Goal: Task Accomplishment & Management: Manage account settings

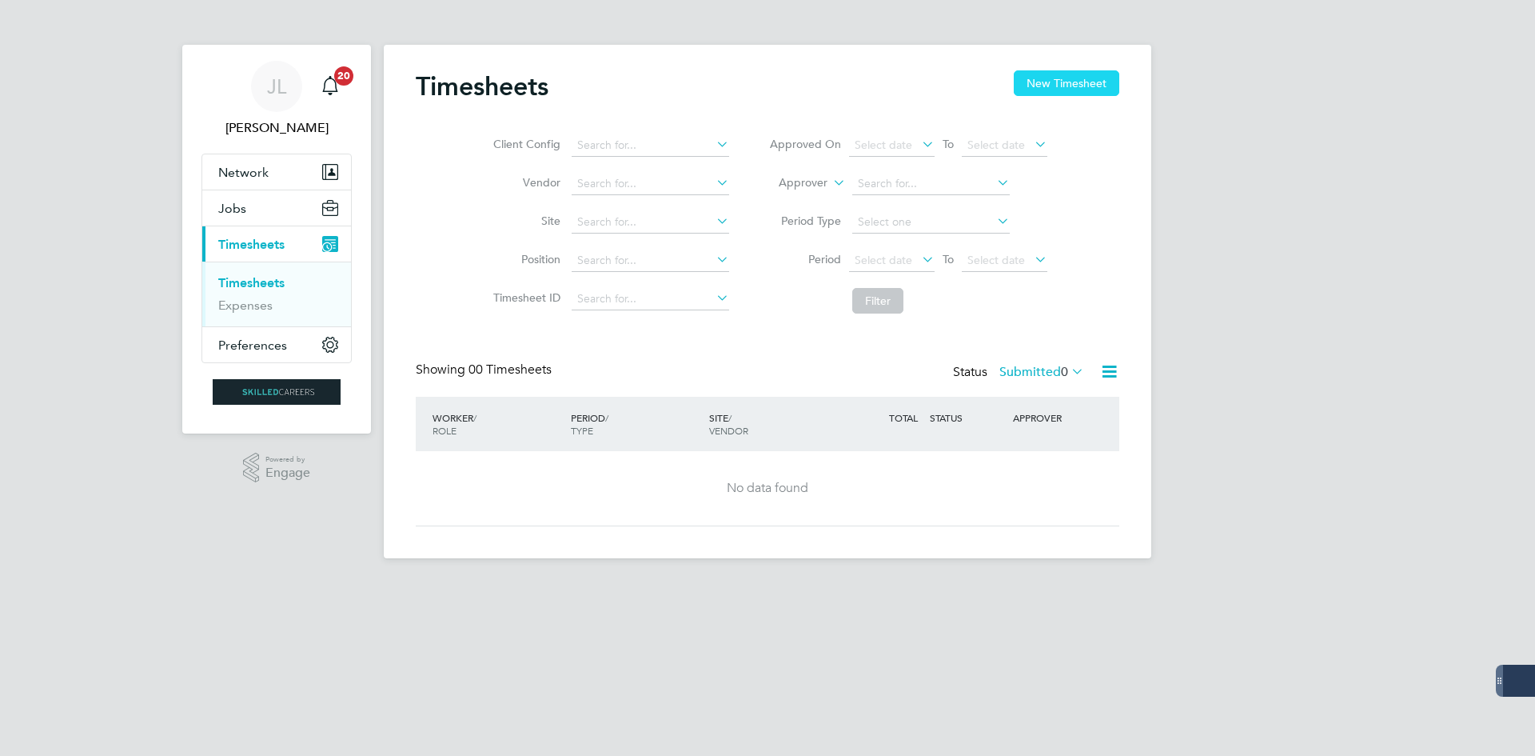
click at [1100, 76] on button "New Timesheet" at bounding box center [1067, 83] width 106 height 26
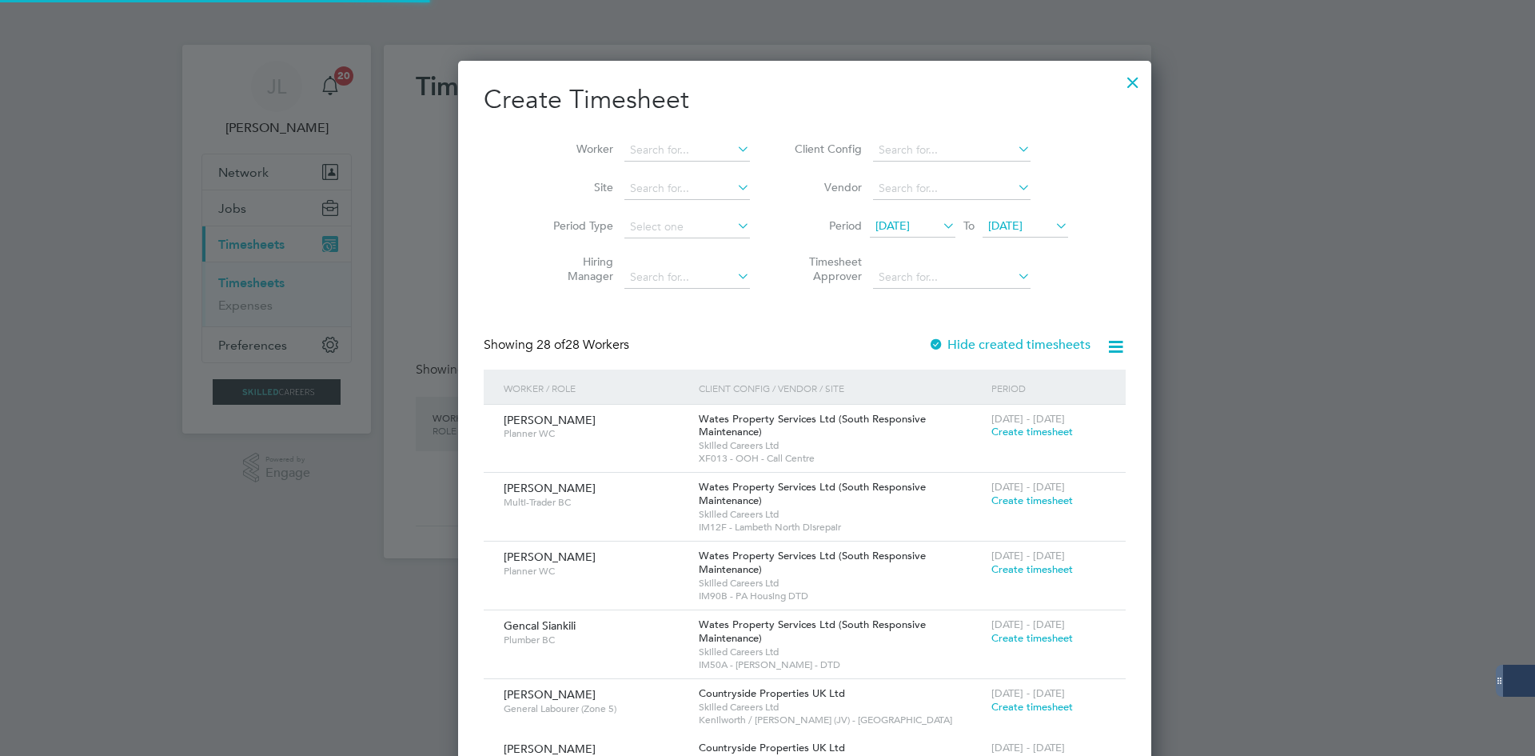
scroll to position [2833, 692]
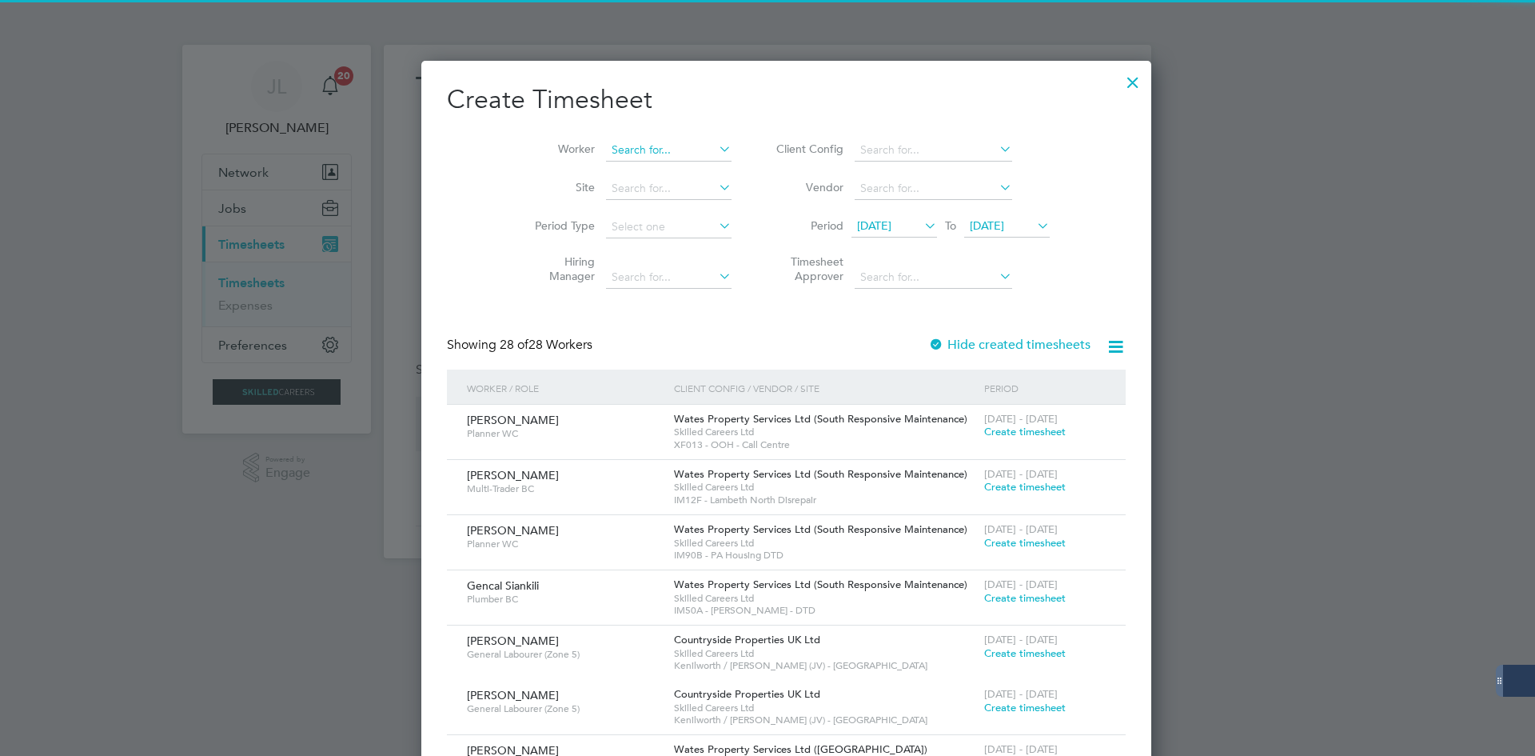
click at [671, 153] on input at bounding box center [669, 150] width 126 height 22
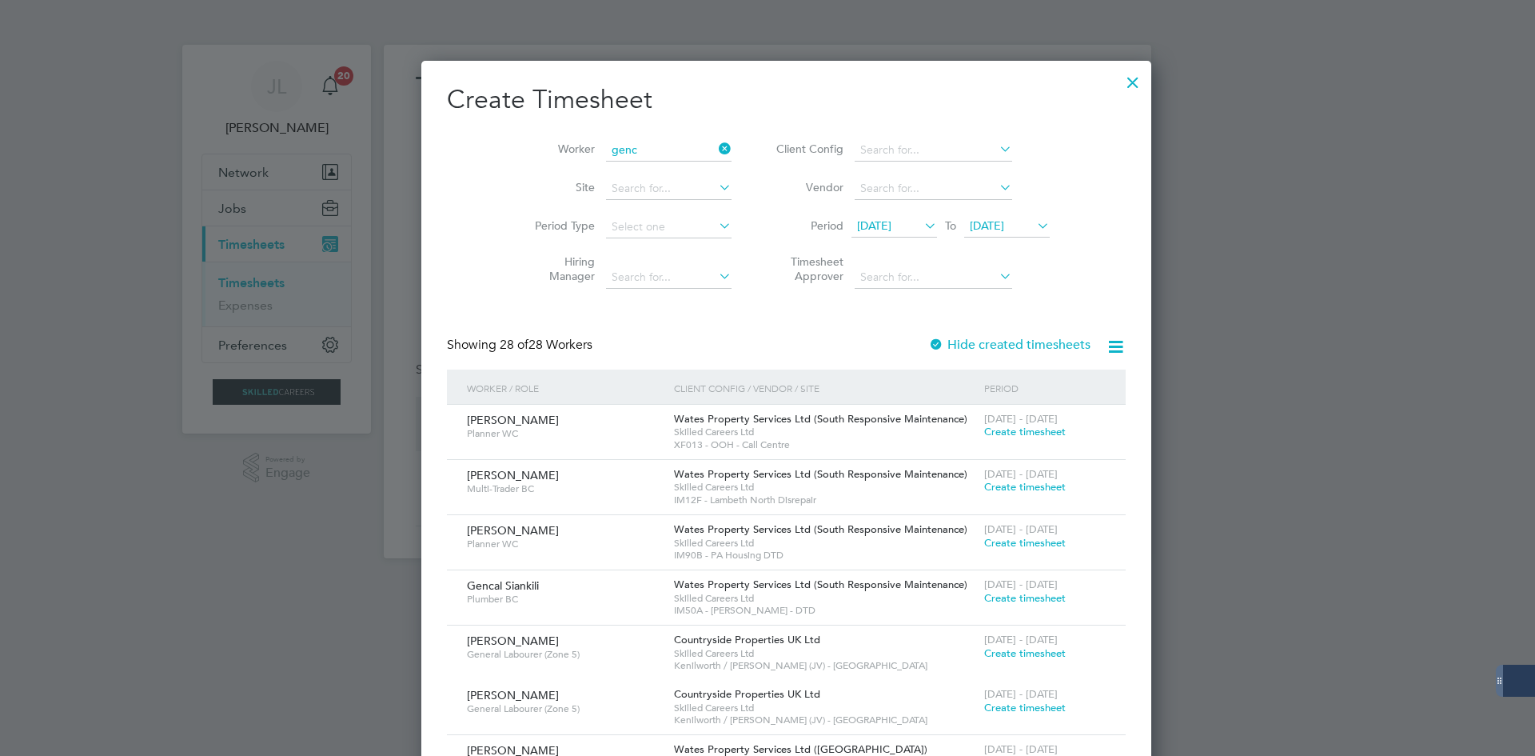
click at [668, 171] on li "Genc al Siankili" at bounding box center [648, 172] width 127 height 22
type input "Gencal Siankili"
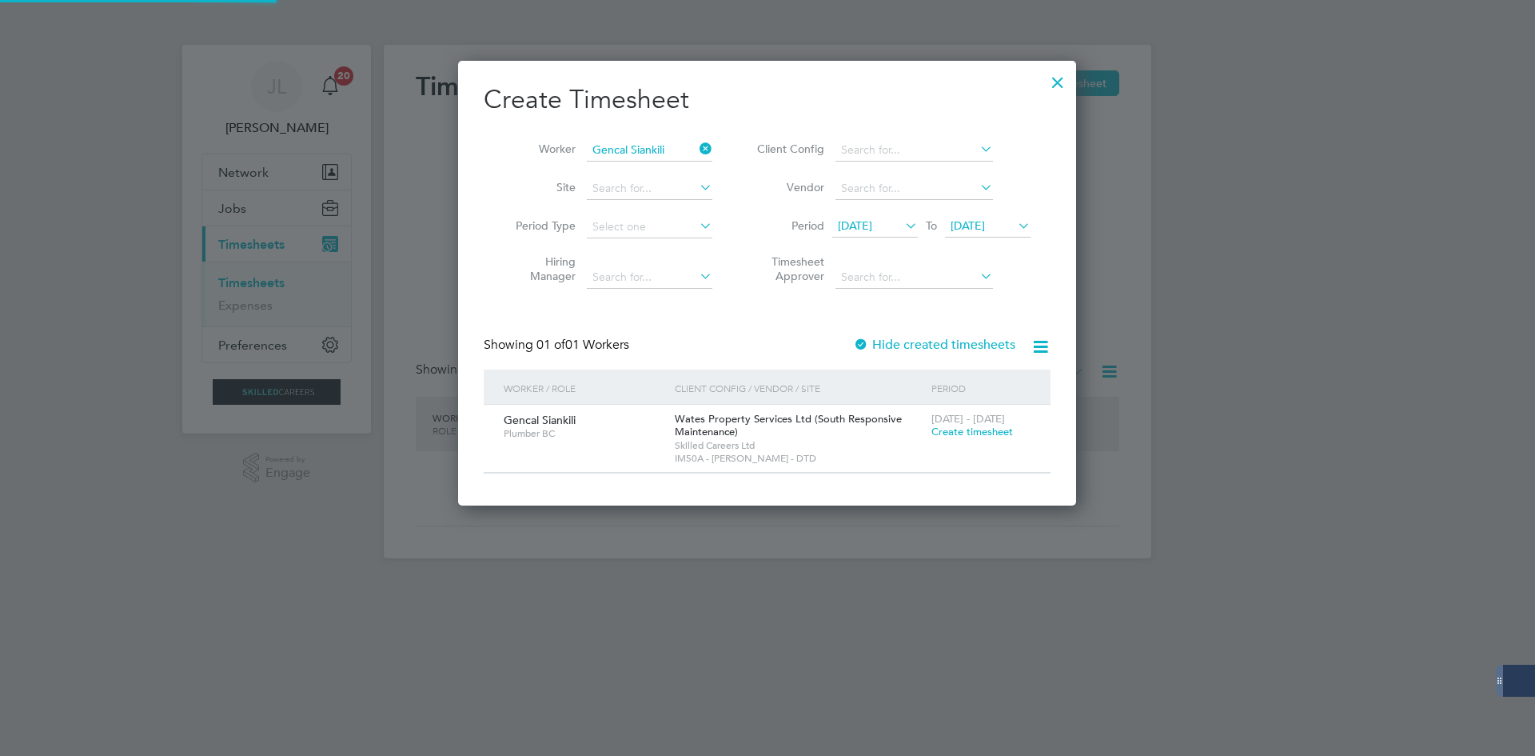
scroll to position [445, 619]
drag, startPoint x: 955, startPoint y: 361, endPoint x: 952, endPoint y: 333, distance: 27.3
click at [952, 333] on div "Create Timesheet Worker Gencal Siankili Site Period Type Hiring Manager Client …" at bounding box center [767, 278] width 567 height 390
click at [952, 345] on label "Hide created timesheets" at bounding box center [934, 345] width 162 height 16
click at [872, 219] on span "[DATE]" at bounding box center [855, 225] width 34 height 14
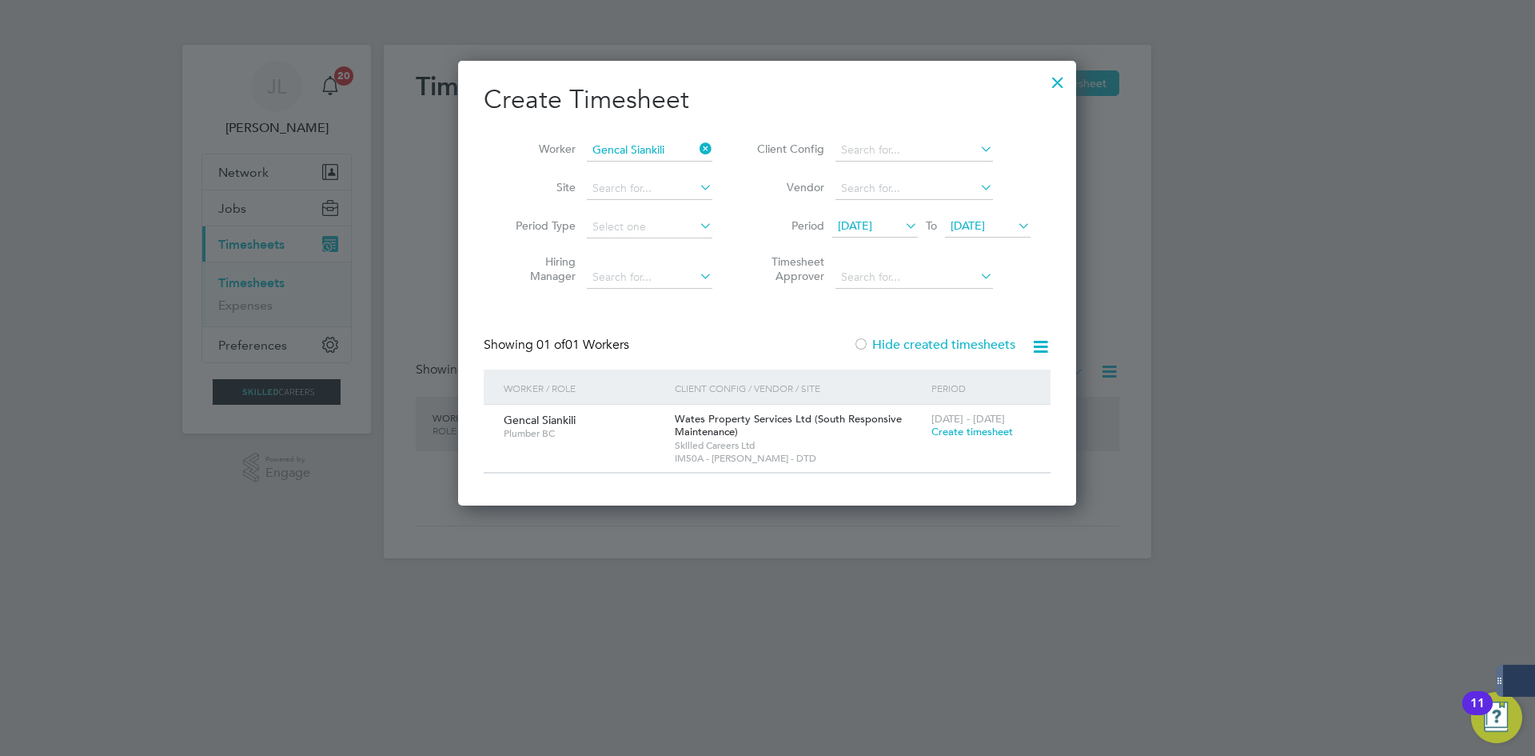
scroll to position [519, 0]
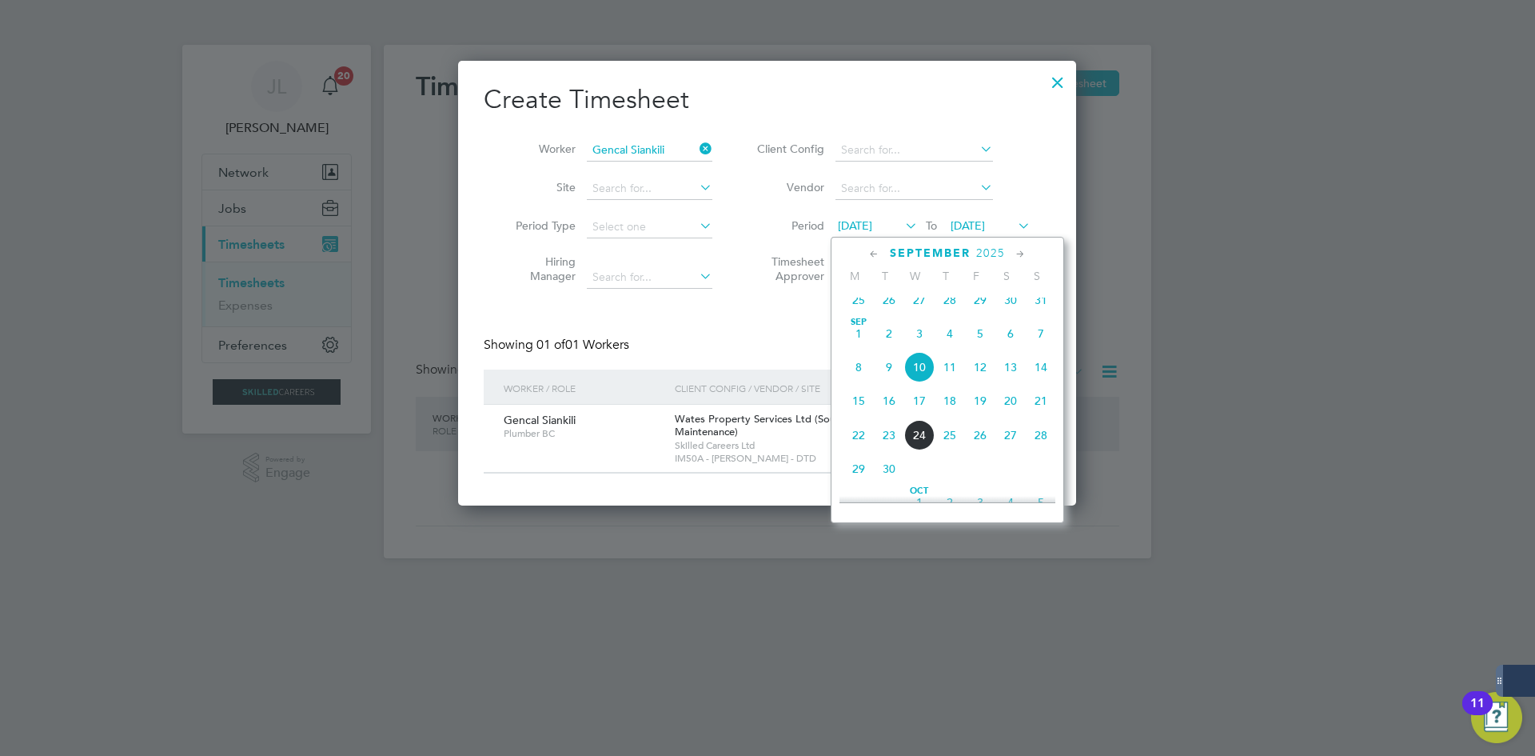
click at [925, 349] on span "3" at bounding box center [919, 333] width 30 height 30
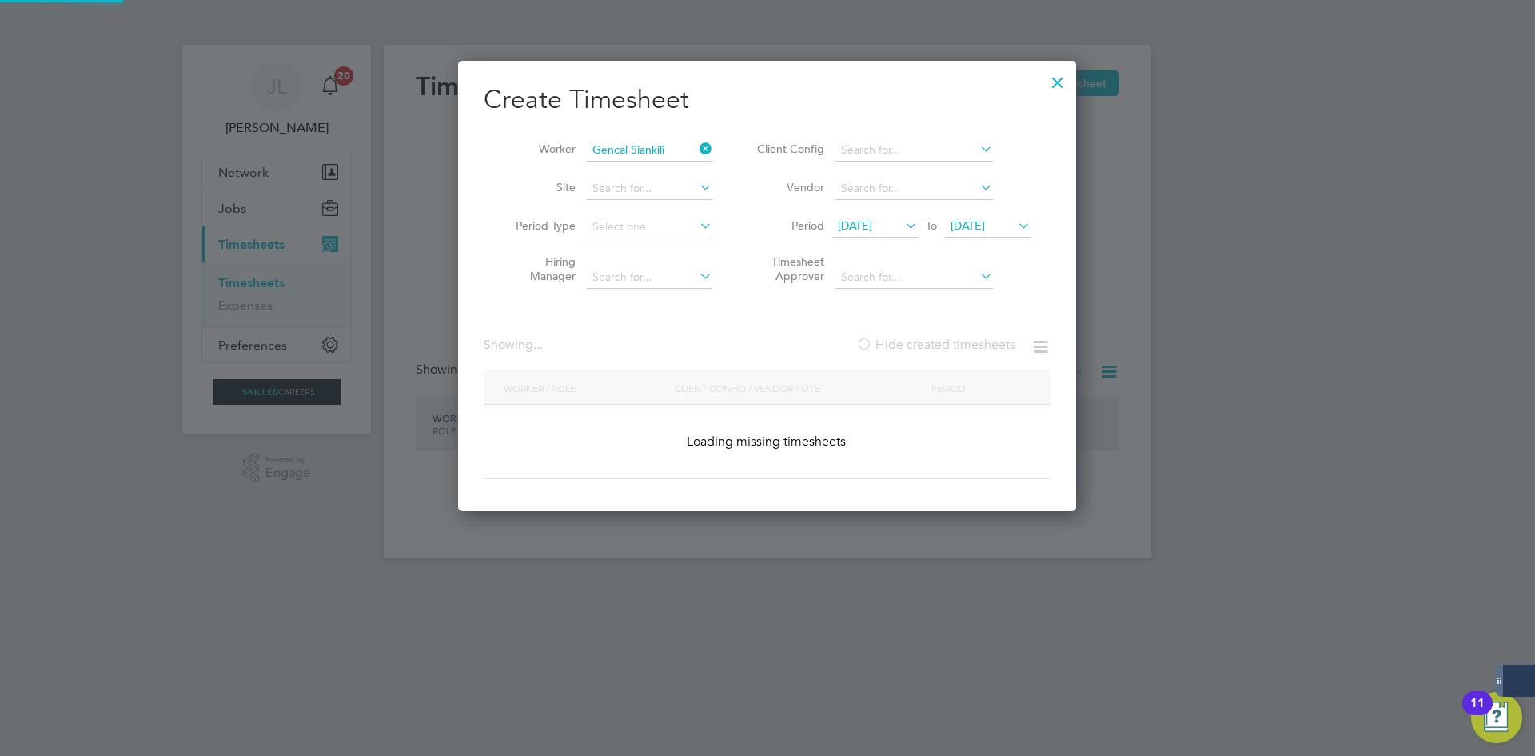
scroll to position [581, 619]
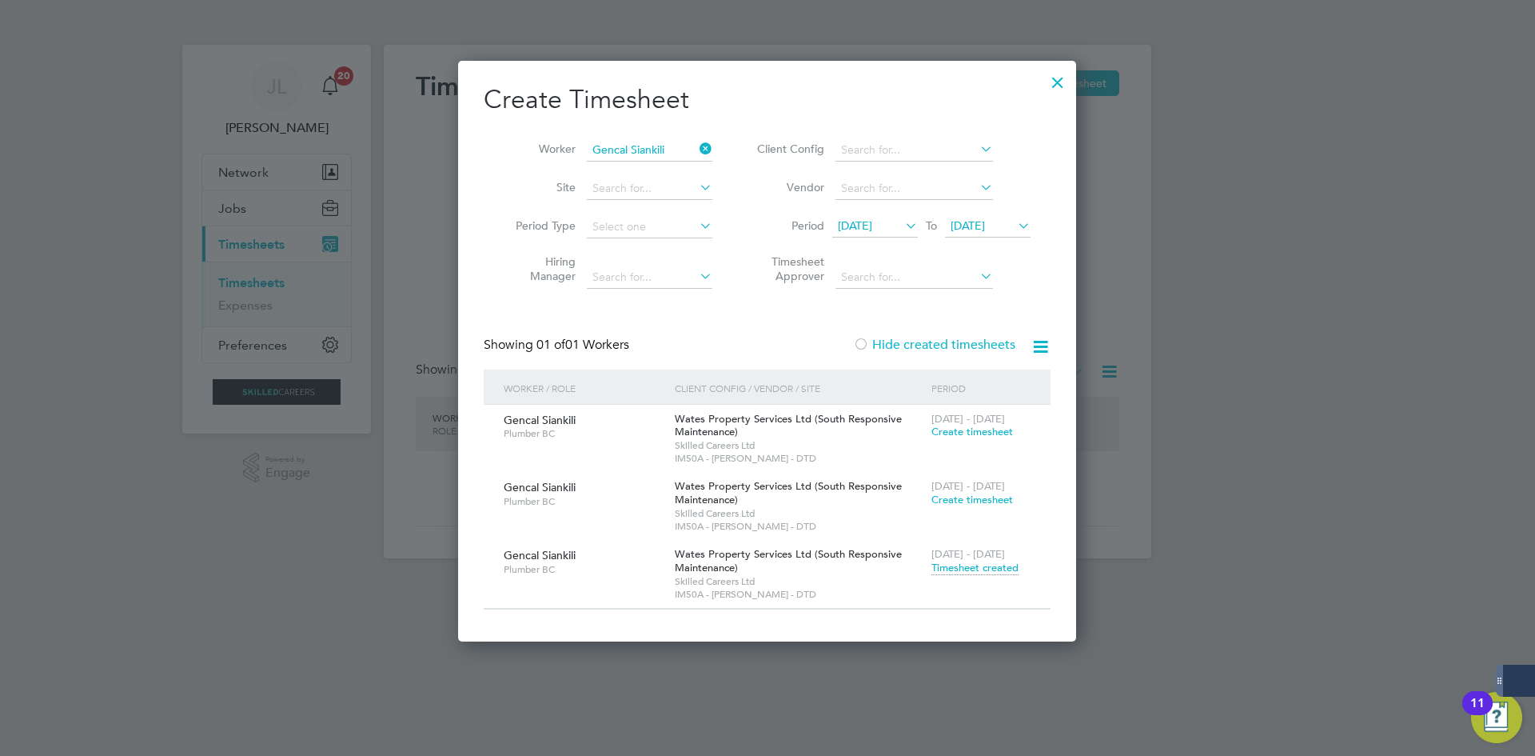
click at [973, 560] on div "[DATE] - [DATE] Timesheet created" at bounding box center [980, 561] width 107 height 43
click at [973, 563] on span "Timesheet created" at bounding box center [974, 567] width 87 height 14
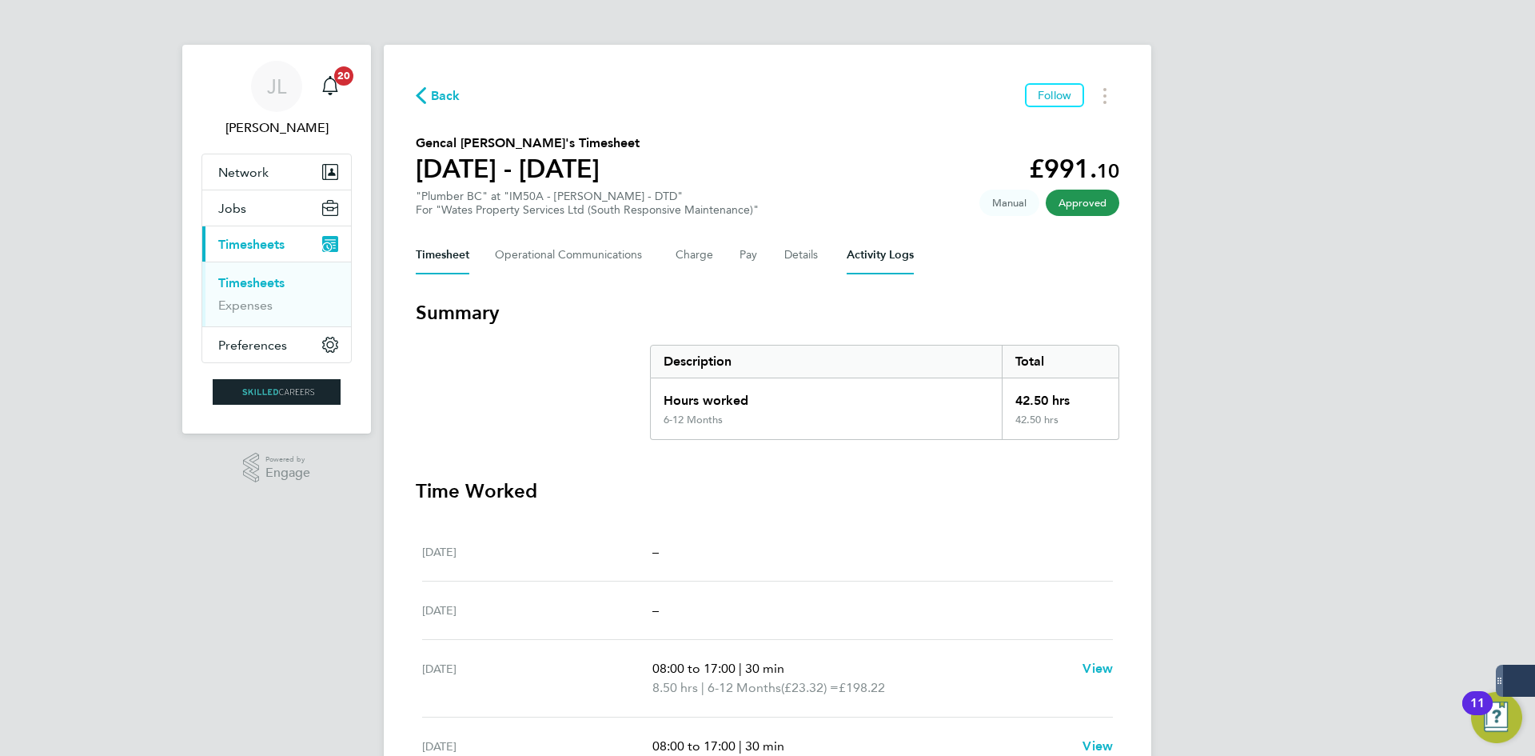
click at [876, 252] on Logs-tab "Activity Logs" at bounding box center [880, 255] width 67 height 38
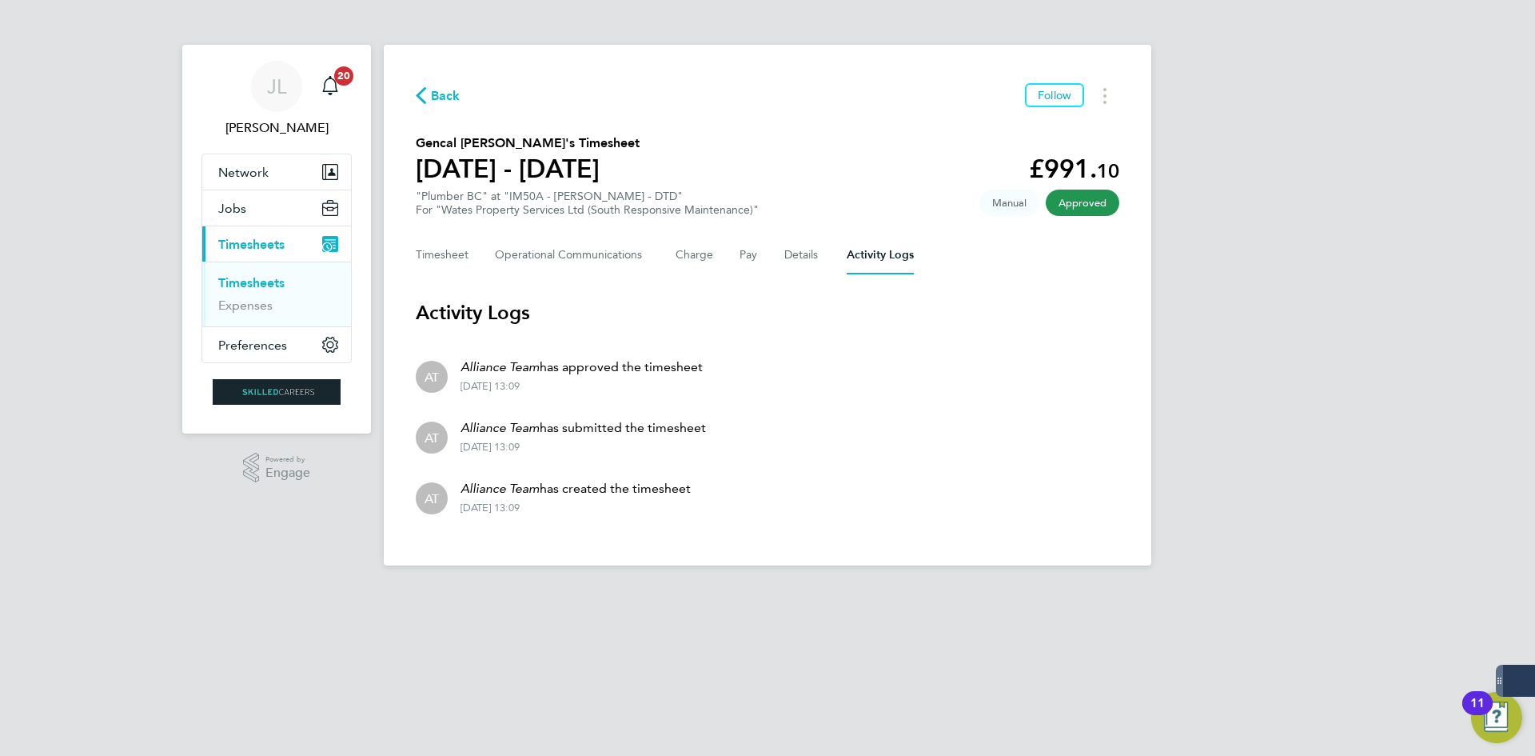
click at [473, 249] on div "Timesheet Operational Communications Charge Pay Details Activity Logs" at bounding box center [768, 255] width 704 height 38
click at [465, 253] on button "Timesheet" at bounding box center [443, 255] width 54 height 38
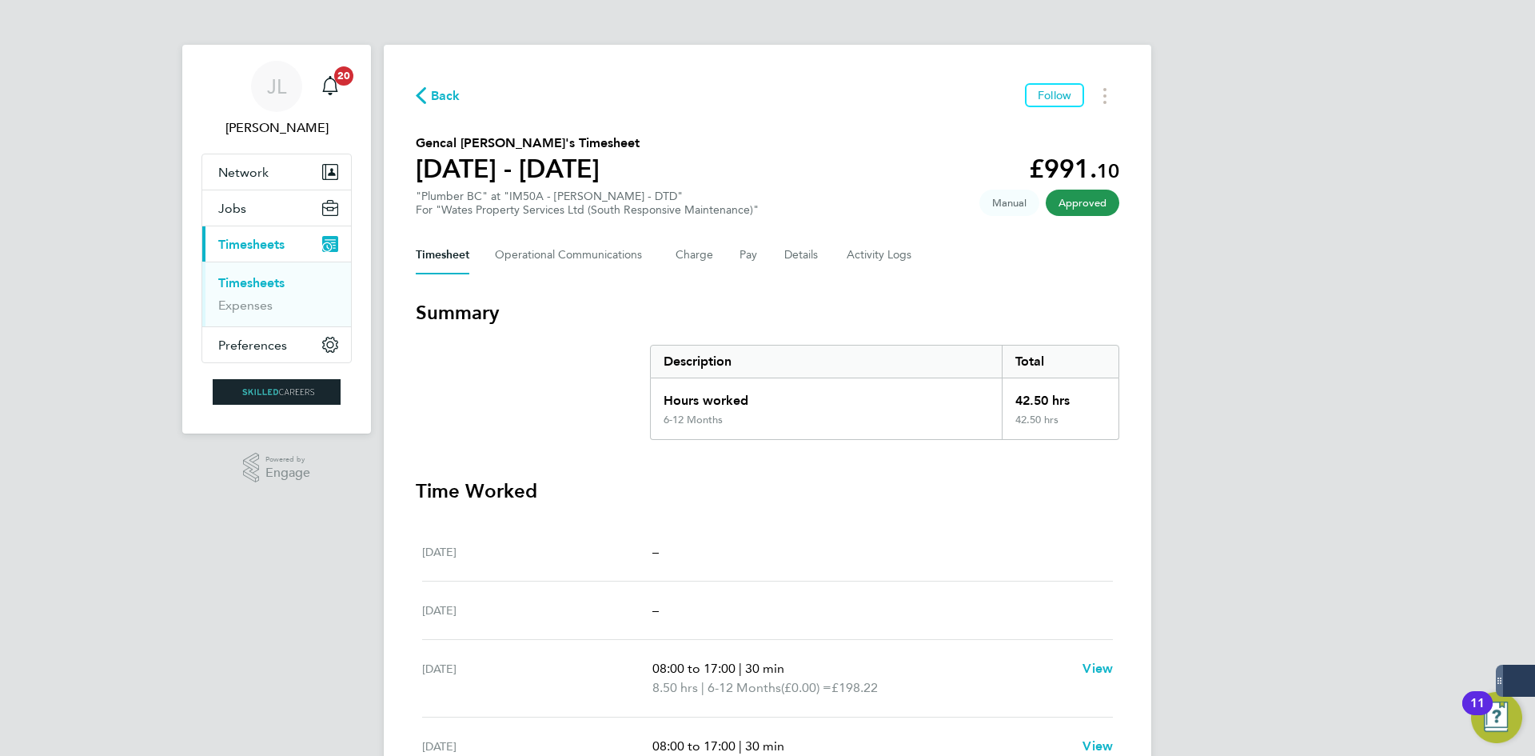
click at [283, 281] on link "Timesheets" at bounding box center [251, 282] width 66 height 15
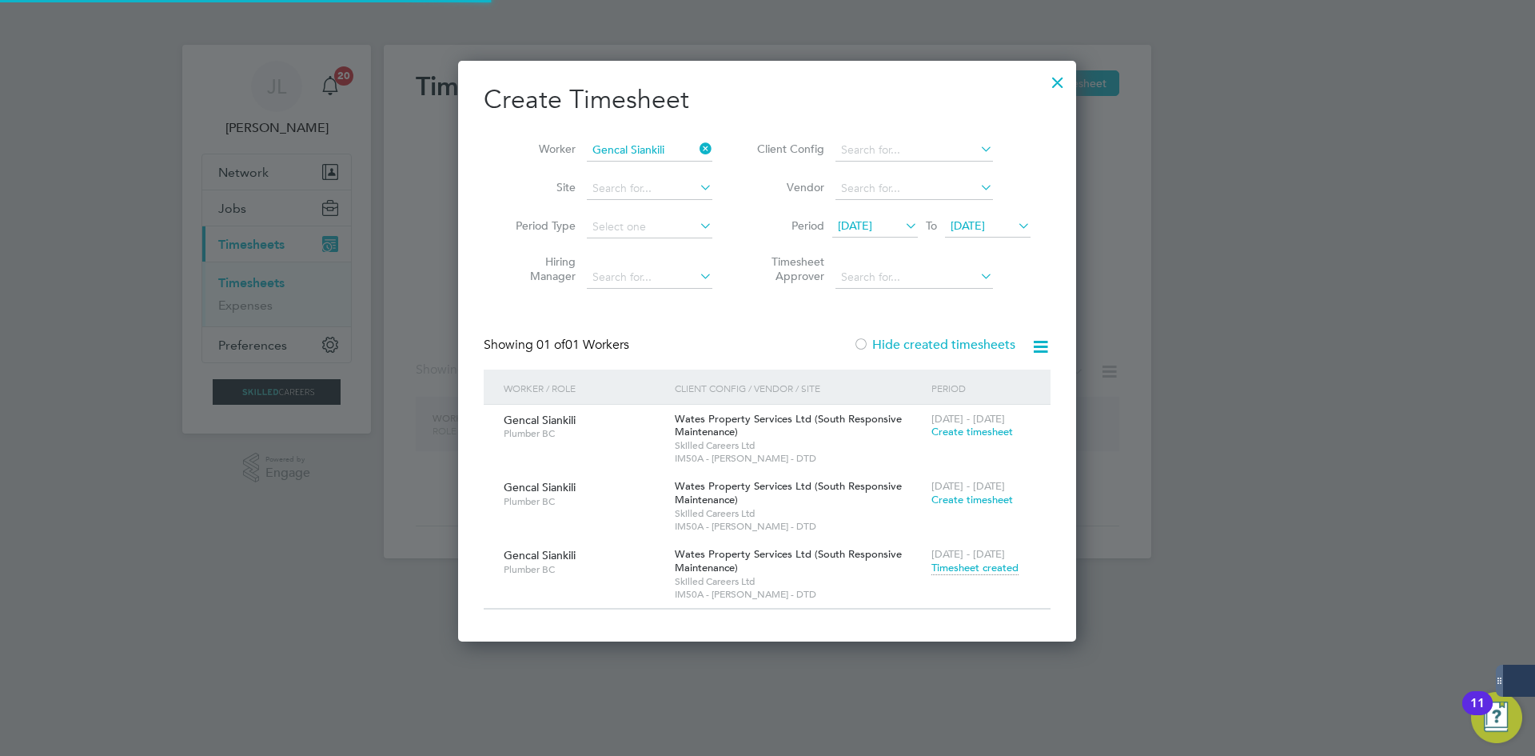
scroll to position [581, 619]
click at [696, 145] on icon at bounding box center [696, 149] width 0 height 22
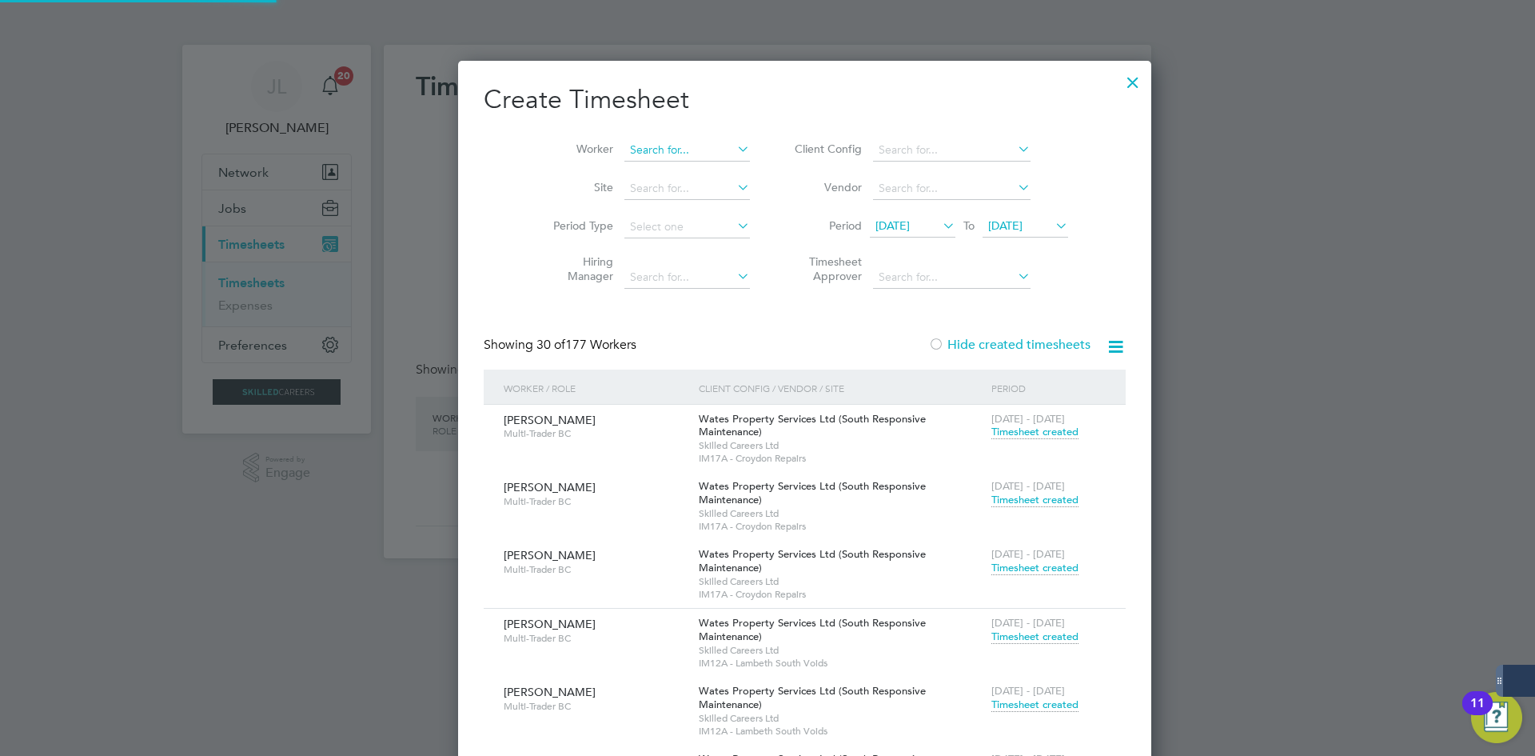
scroll to position [6291, 619]
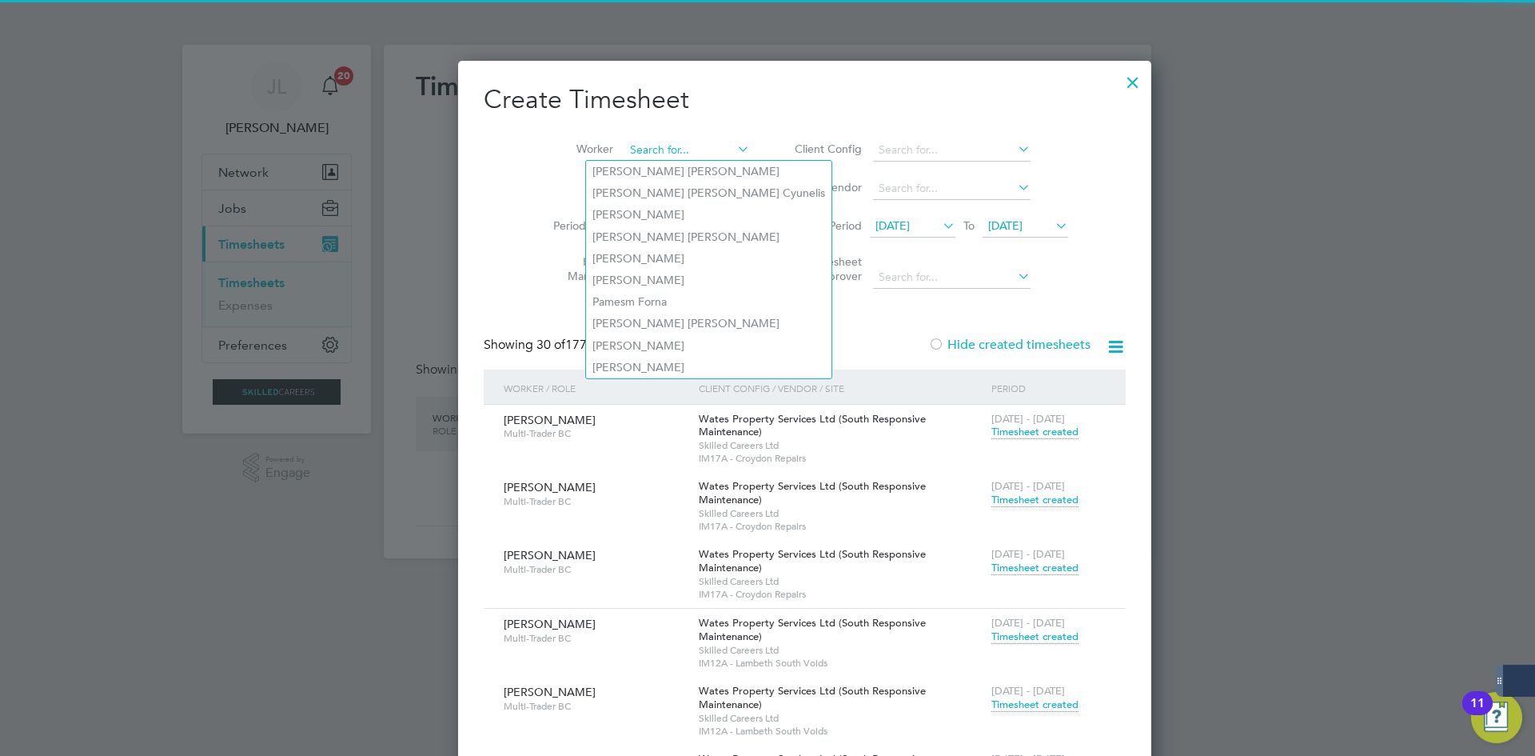
click at [645, 143] on input at bounding box center [687, 150] width 126 height 22
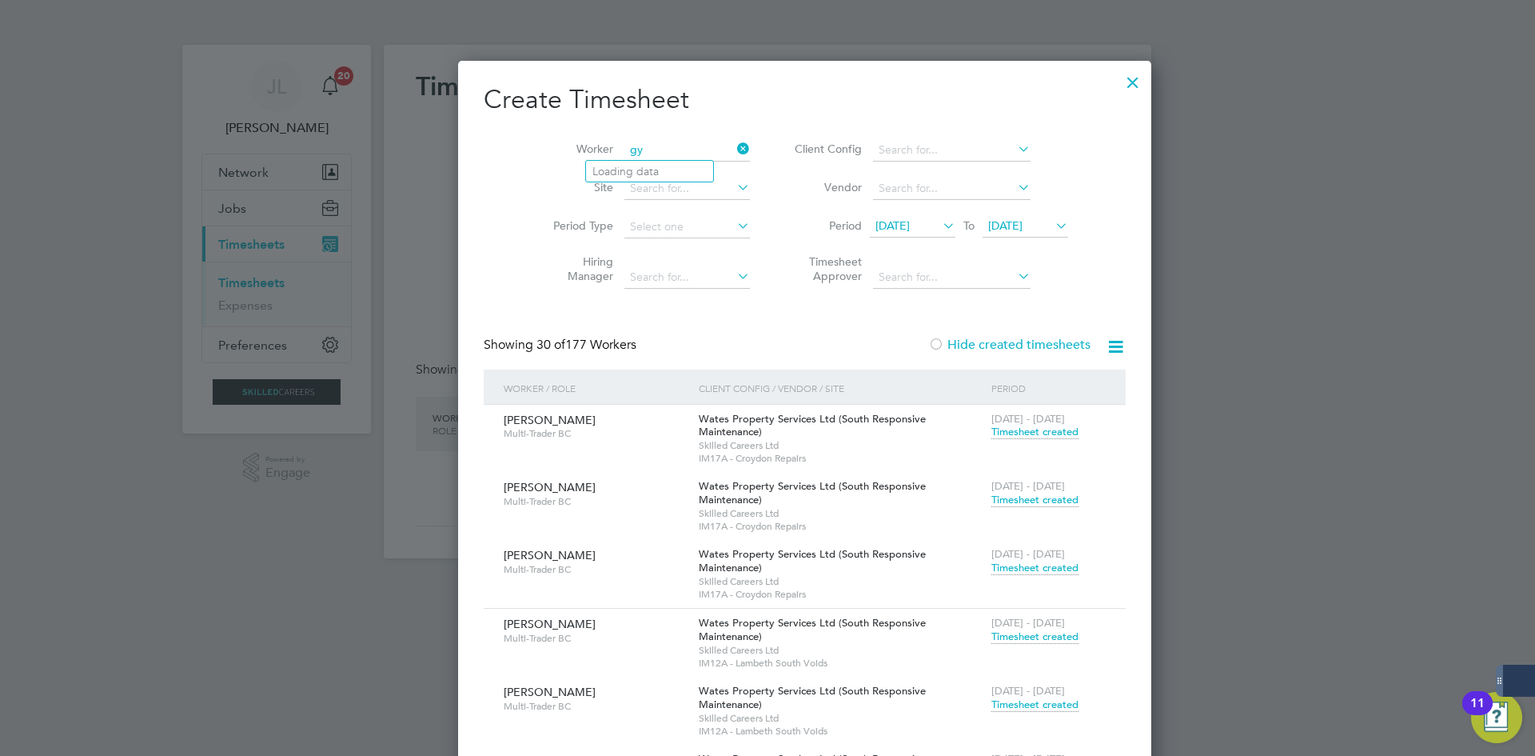
type input "g"
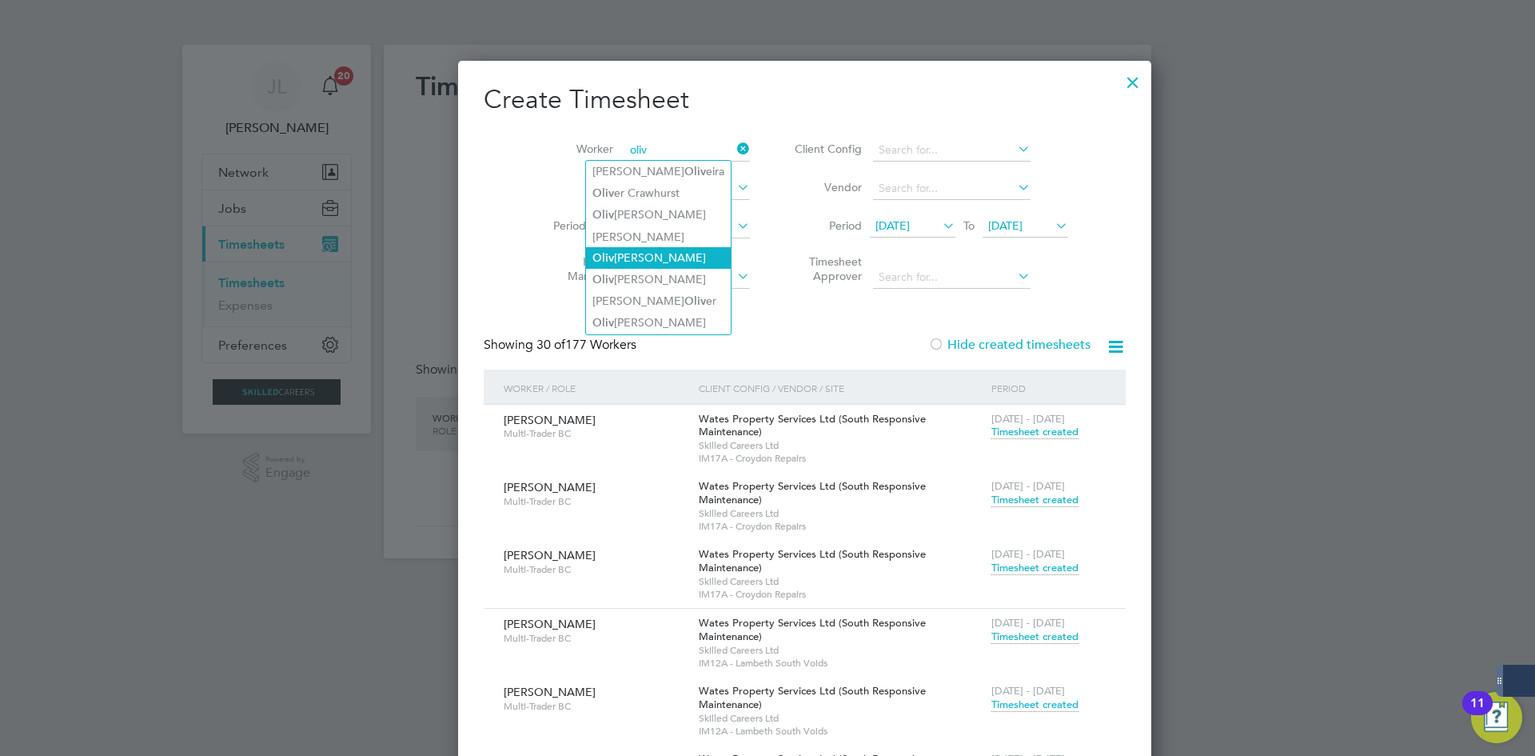
click at [651, 247] on li "Oliv [PERSON_NAME]" at bounding box center [658, 258] width 145 height 22
type input "[PERSON_NAME]"
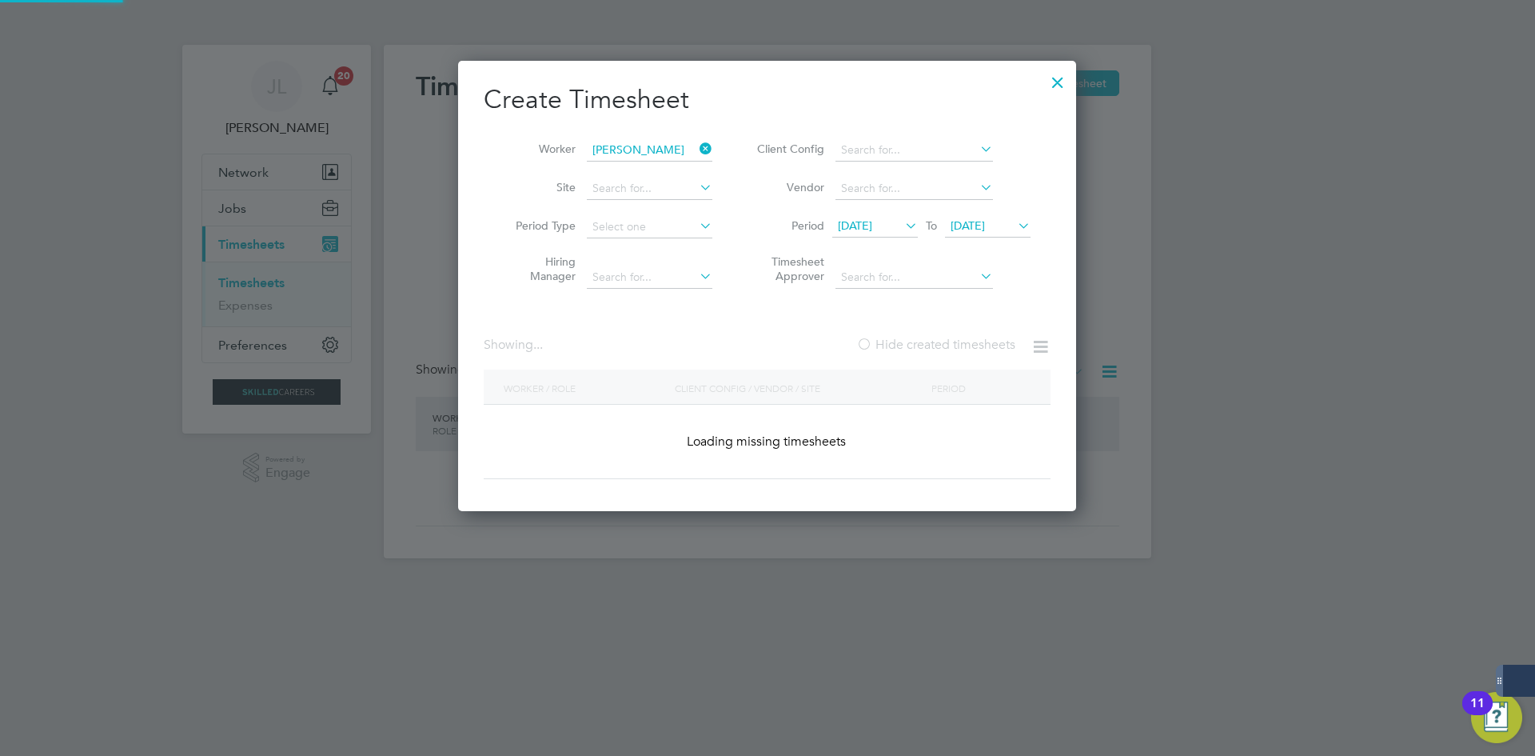
scroll to position [581, 619]
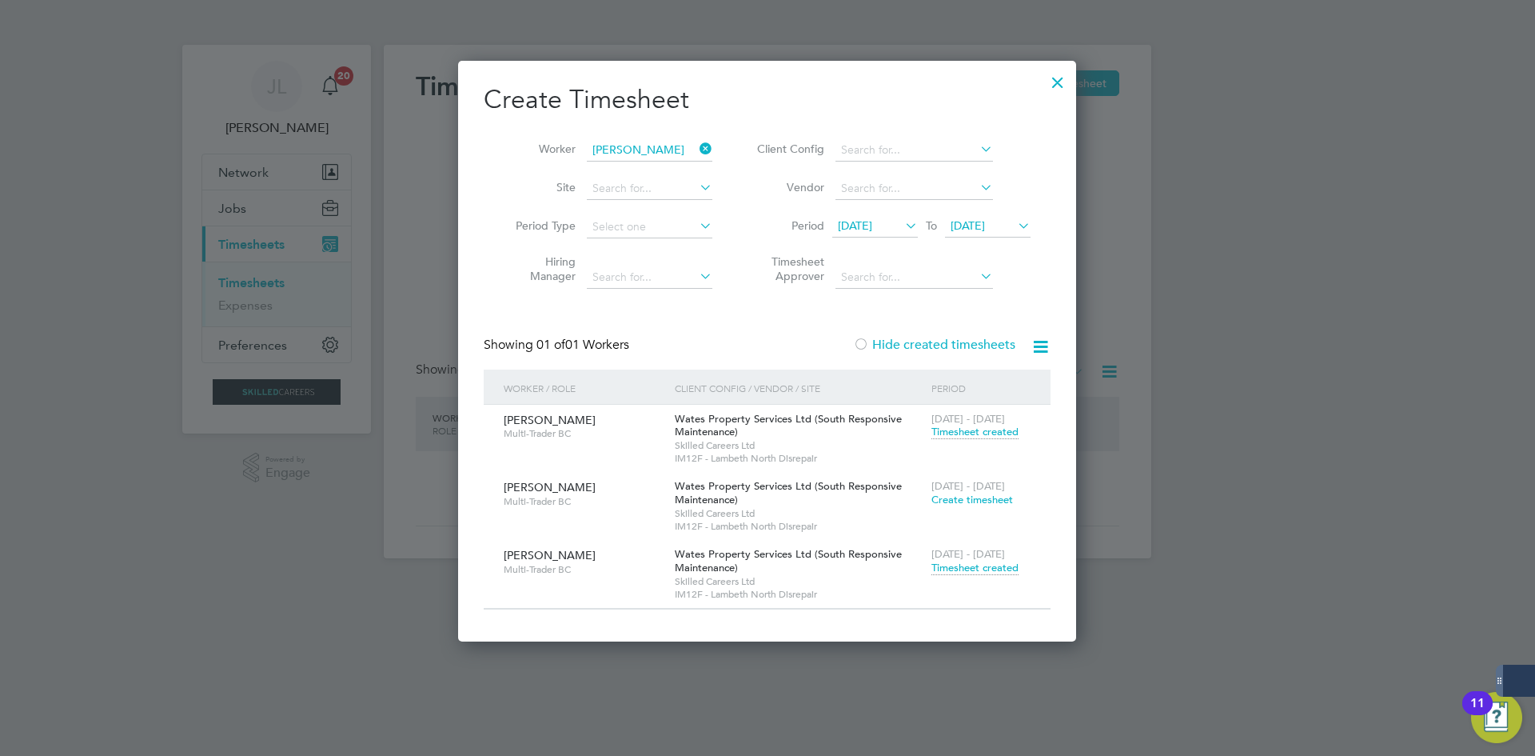
click at [985, 570] on span "Timesheet created" at bounding box center [974, 567] width 87 height 14
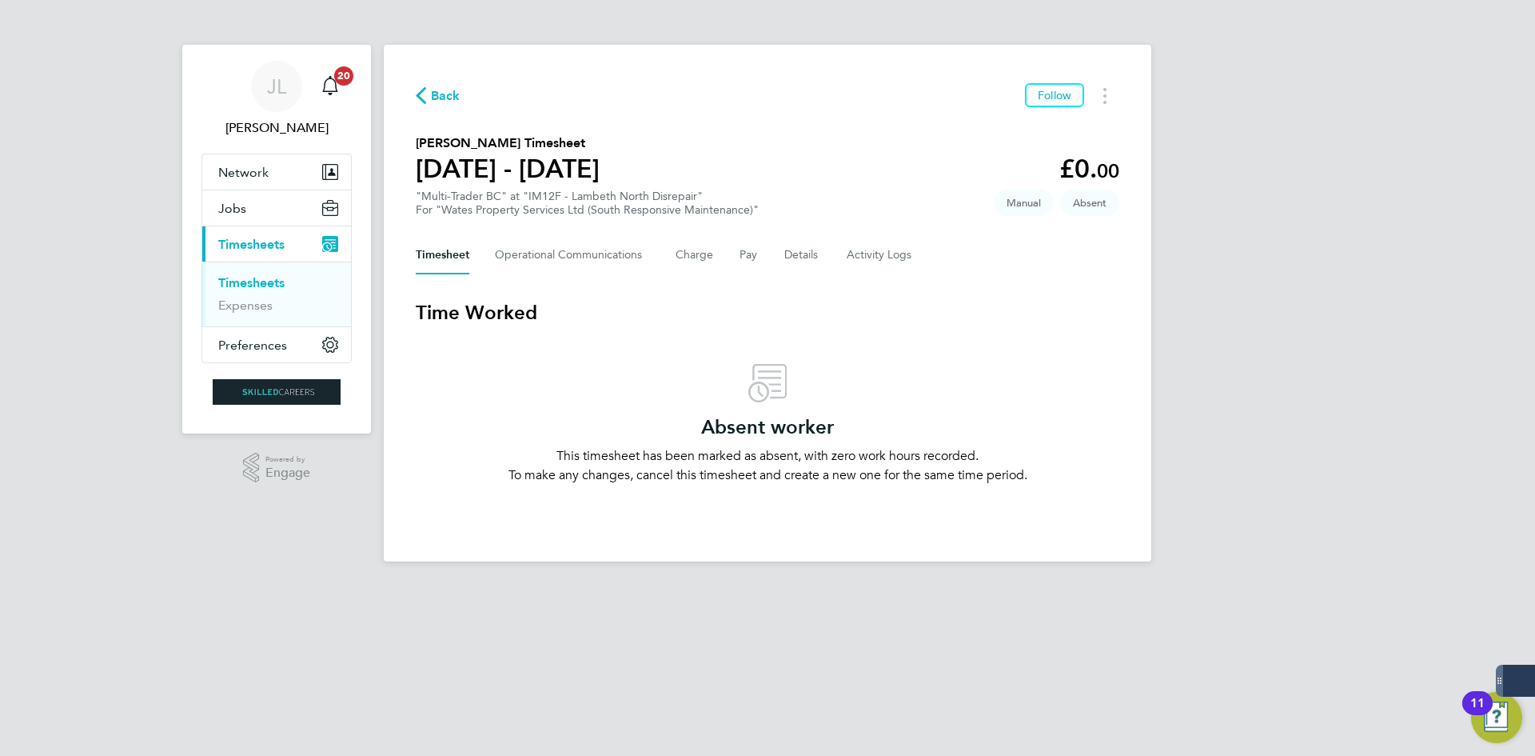
click at [445, 102] on span "Back" at bounding box center [446, 95] width 30 height 19
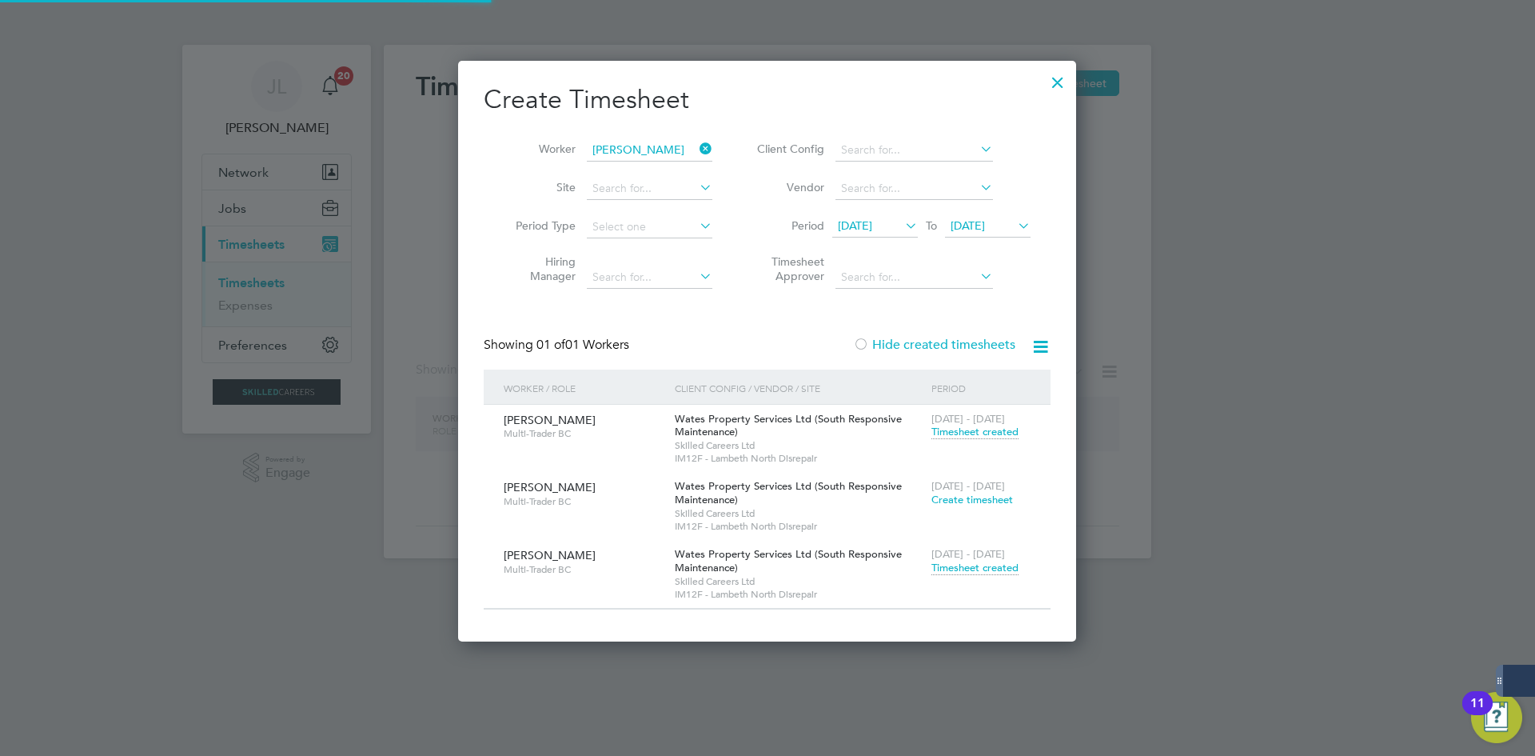
scroll to position [581, 619]
click at [696, 154] on icon at bounding box center [696, 149] width 0 height 22
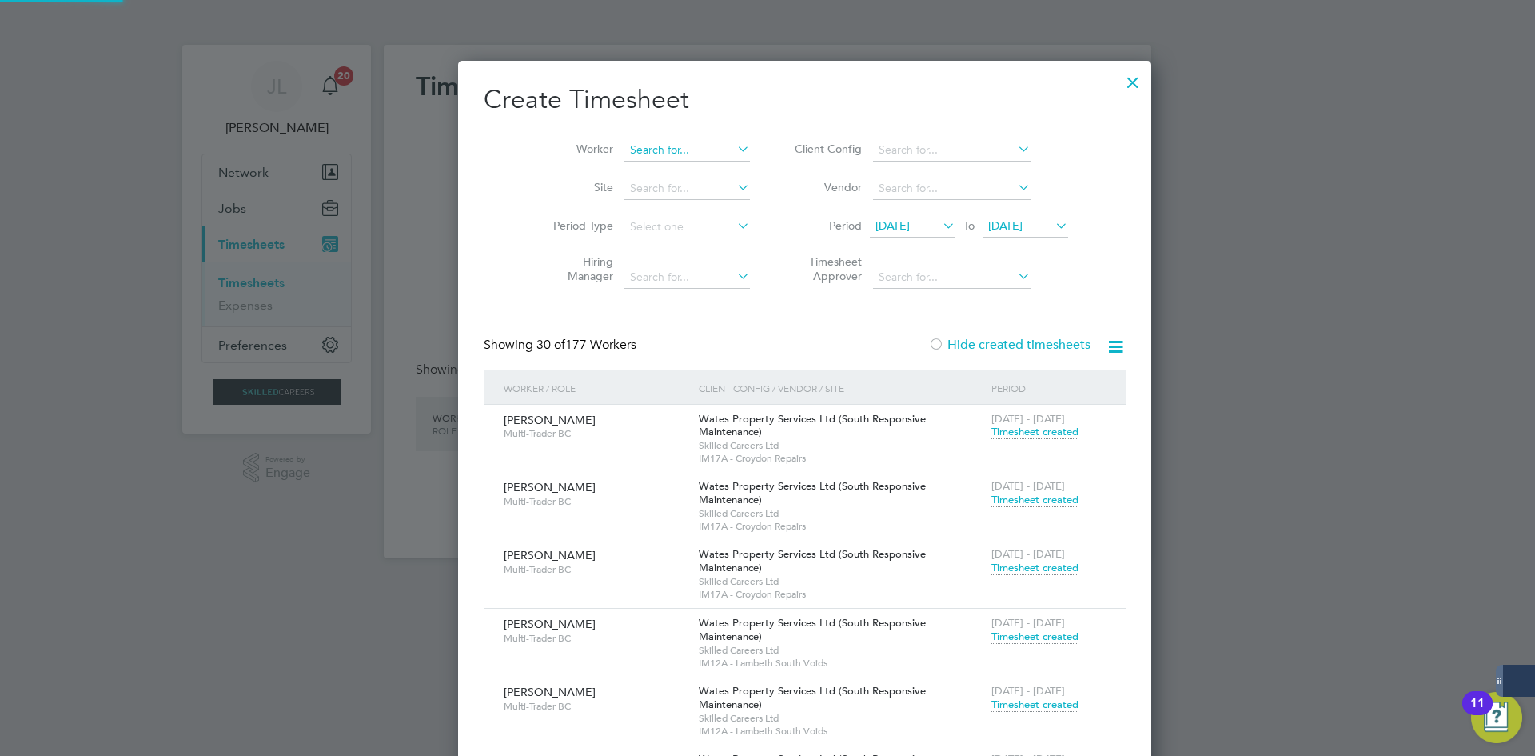
scroll to position [6291, 619]
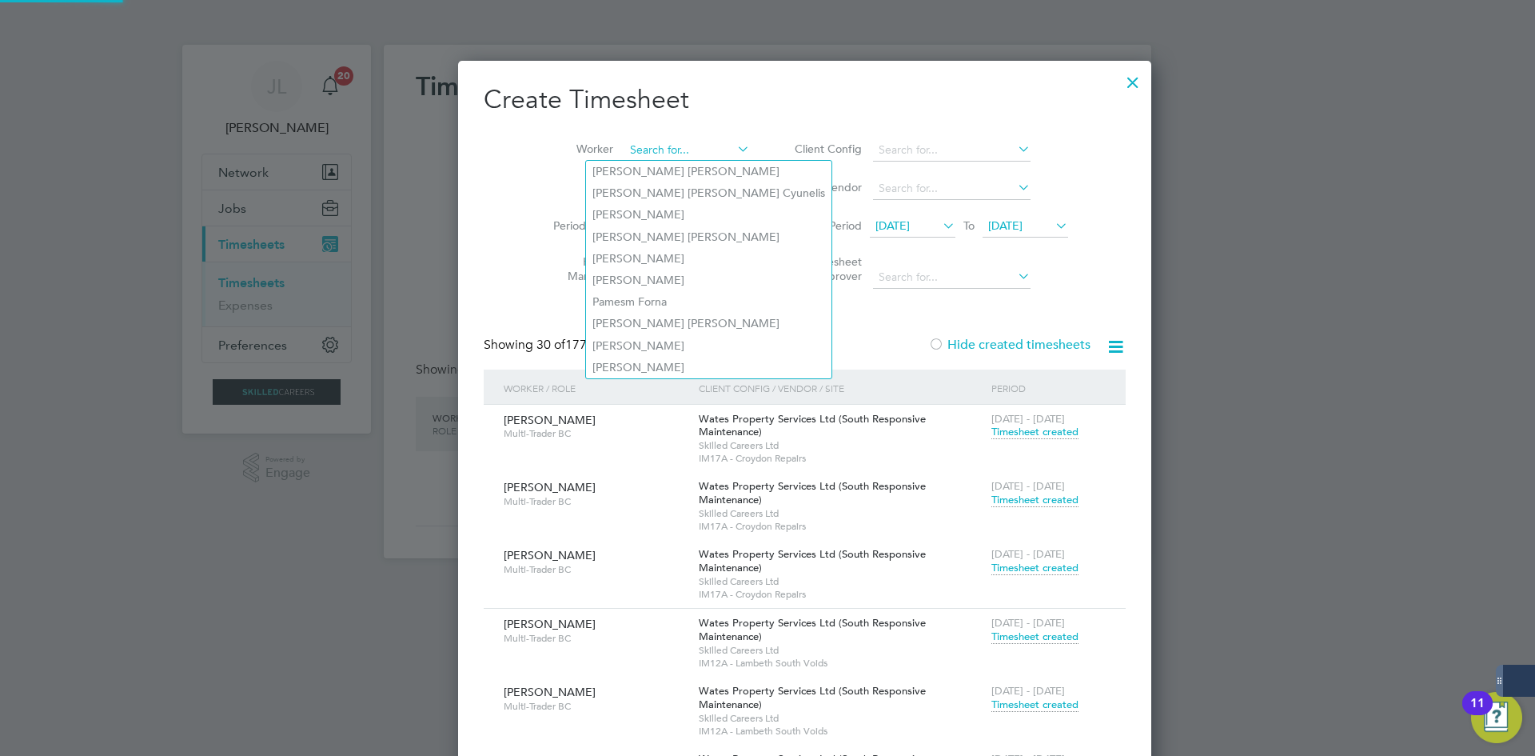
click at [654, 149] on input at bounding box center [687, 150] width 126 height 22
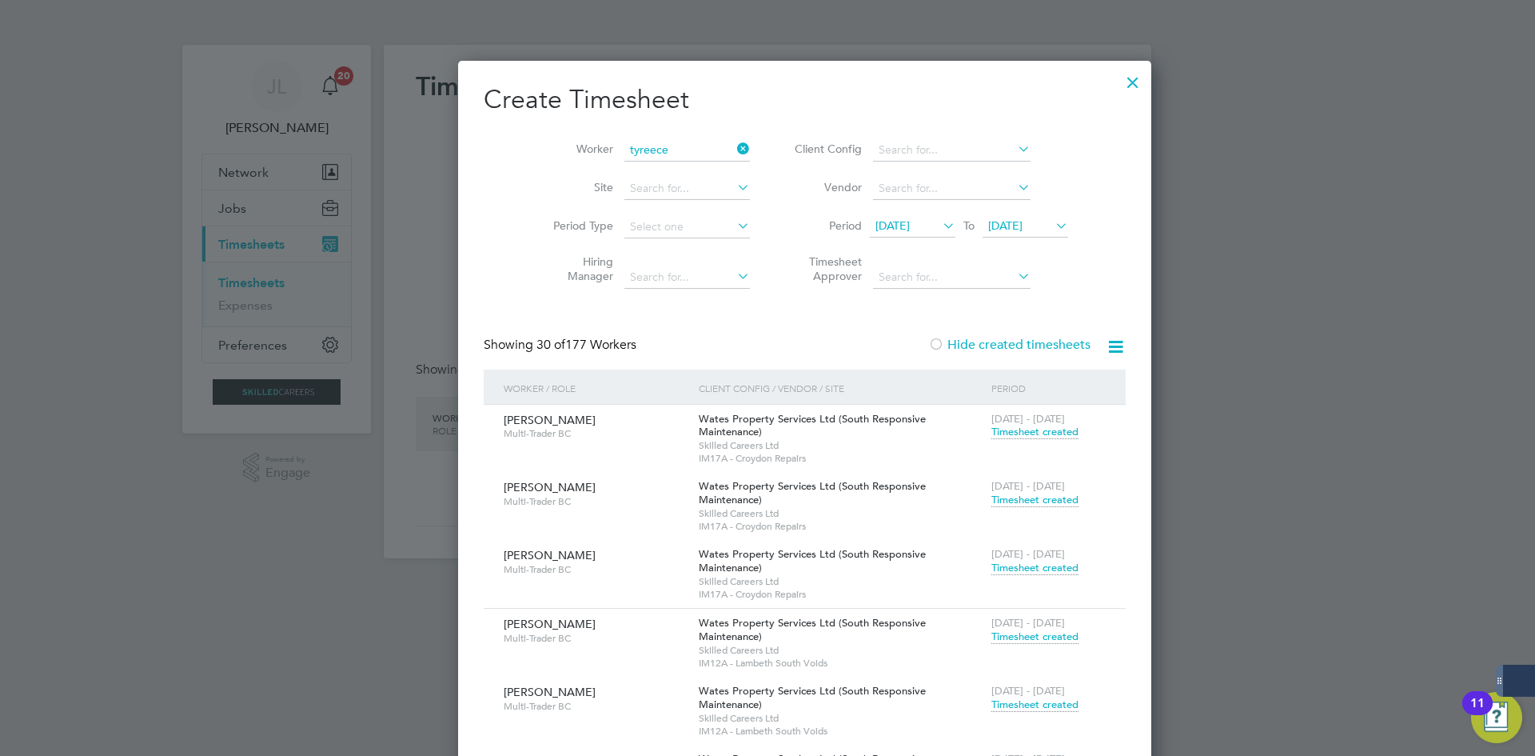
click at [657, 165] on li "[PERSON_NAME]" at bounding box center [658, 172] width 144 height 22
type input "[PERSON_NAME]"
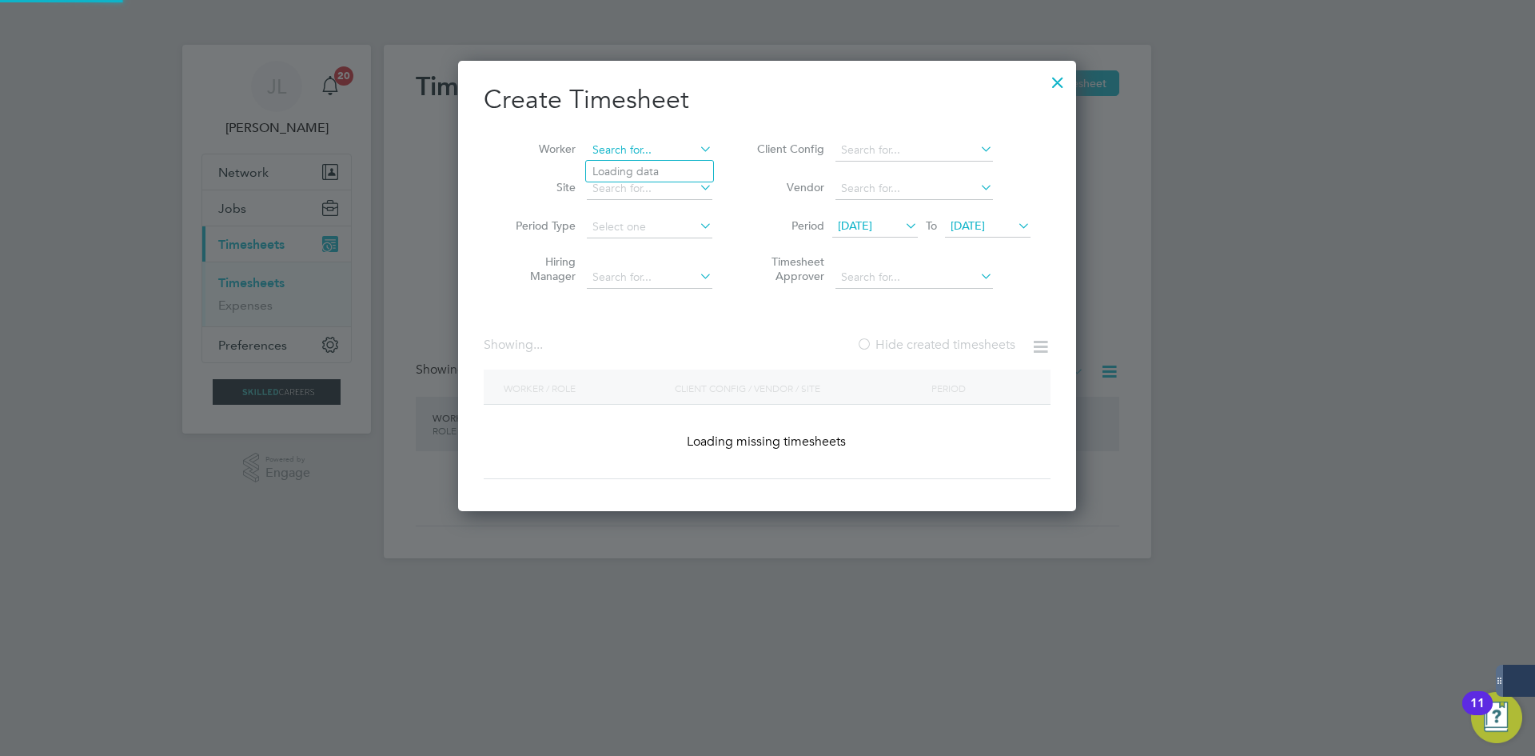
click at [664, 143] on input at bounding box center [650, 150] width 126 height 22
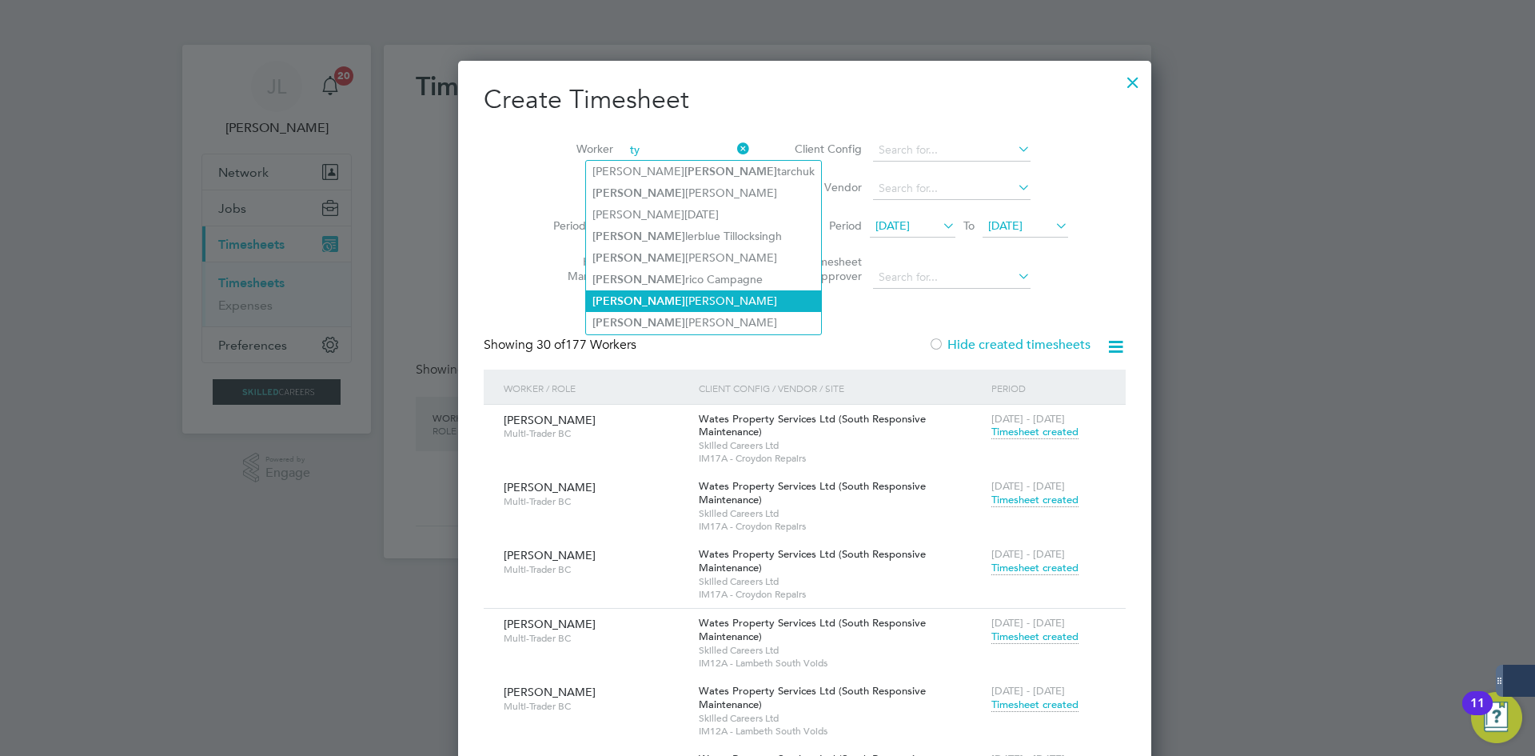
drag, startPoint x: 651, startPoint y: 142, endPoint x: 652, endPoint y: 305, distance: 163.9
click at [652, 305] on div "Timesheets New Timesheet Client Config Vendor Site Position Timesheet ID Approv…" at bounding box center [768, 301] width 768 height 513
click at [652, 305] on li "[PERSON_NAME] [PERSON_NAME]" at bounding box center [703, 301] width 235 height 22
type input "[PERSON_NAME]"
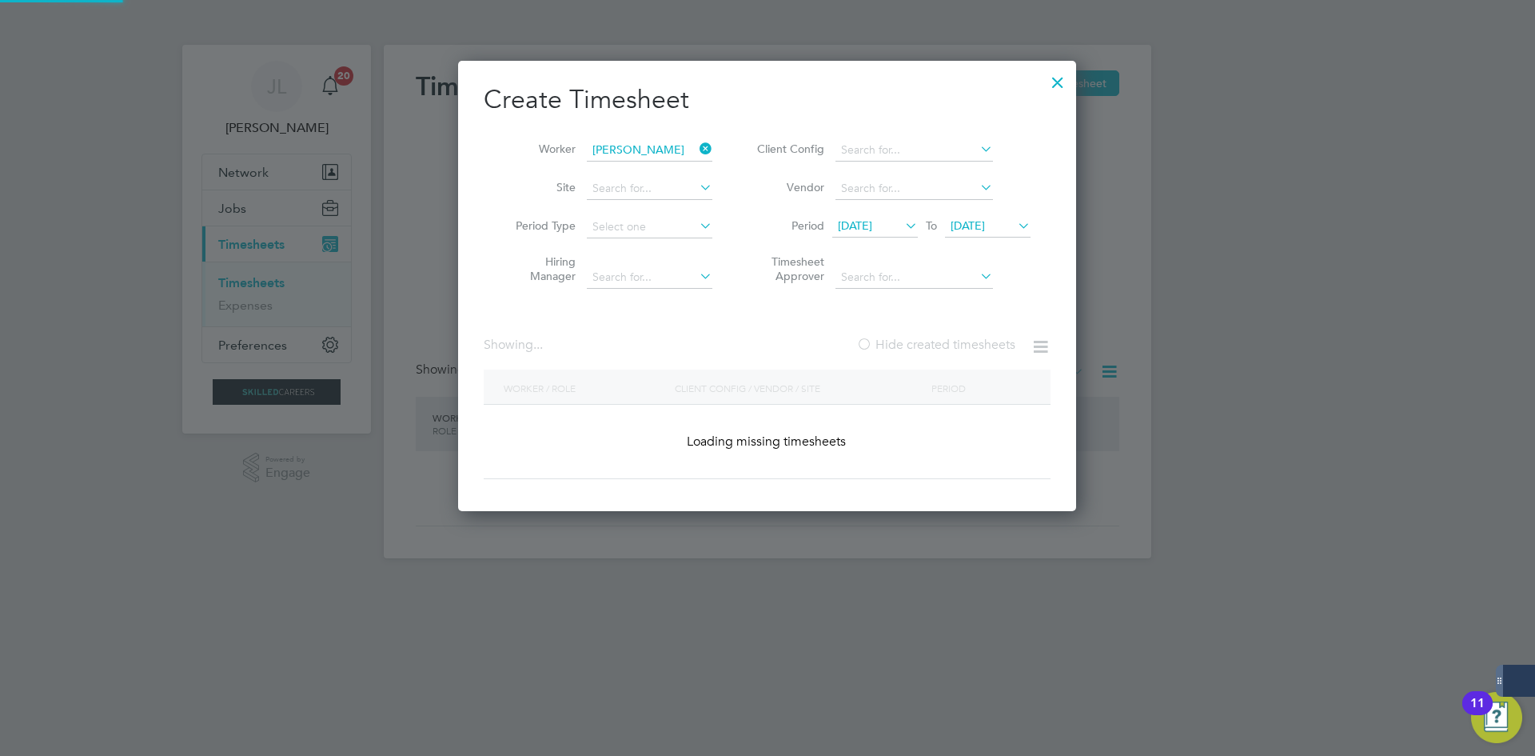
scroll to position [581, 619]
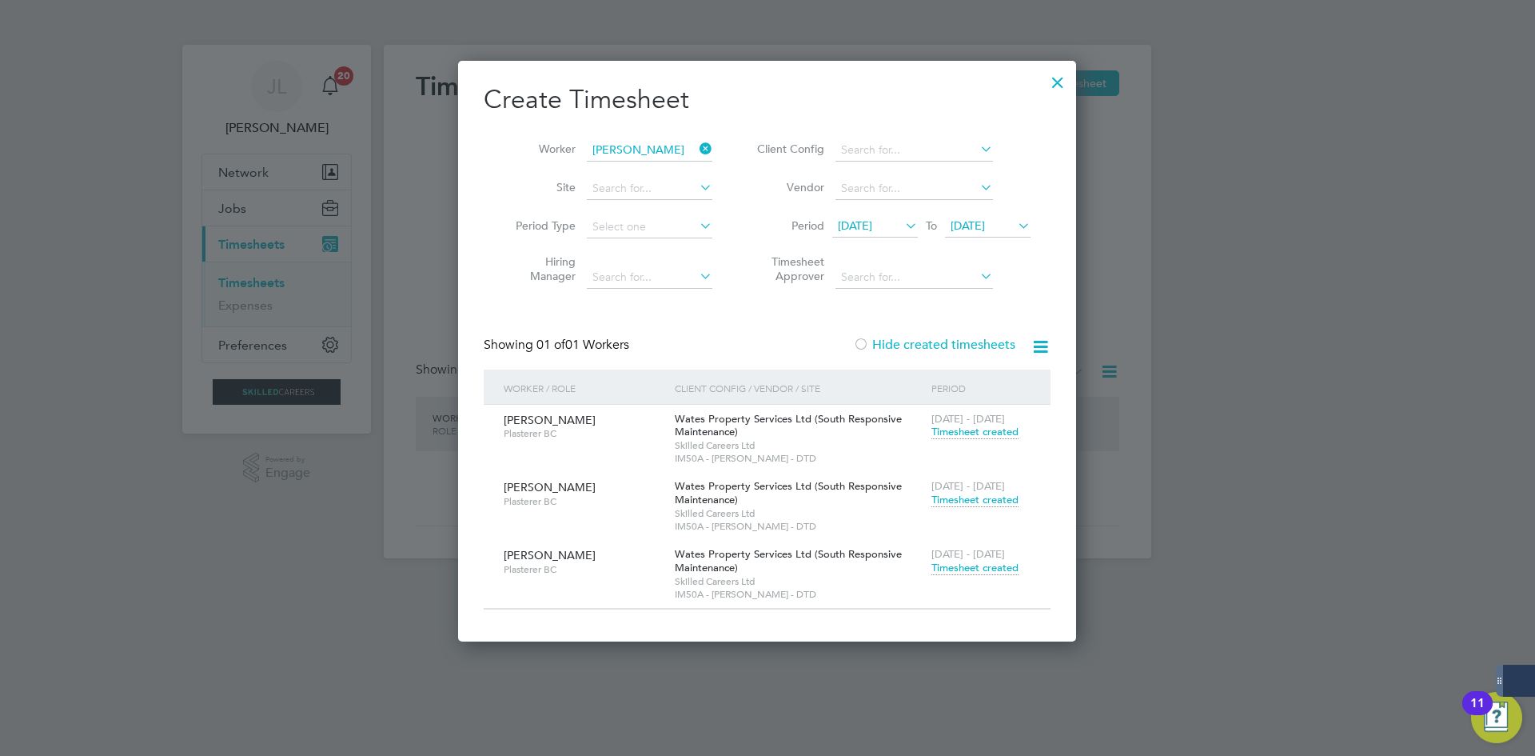
click at [999, 568] on span "Timesheet created" at bounding box center [974, 567] width 87 height 14
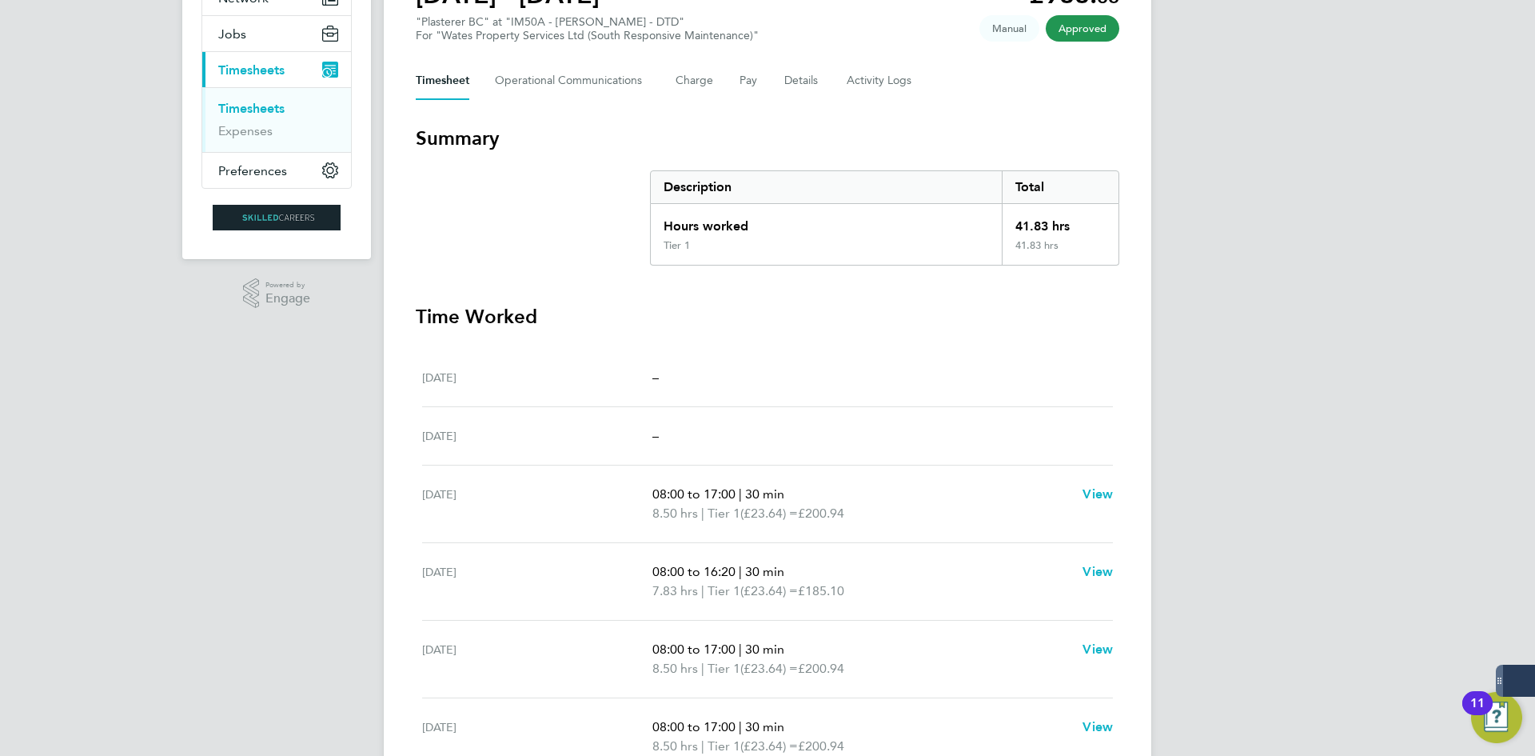
scroll to position [144, 0]
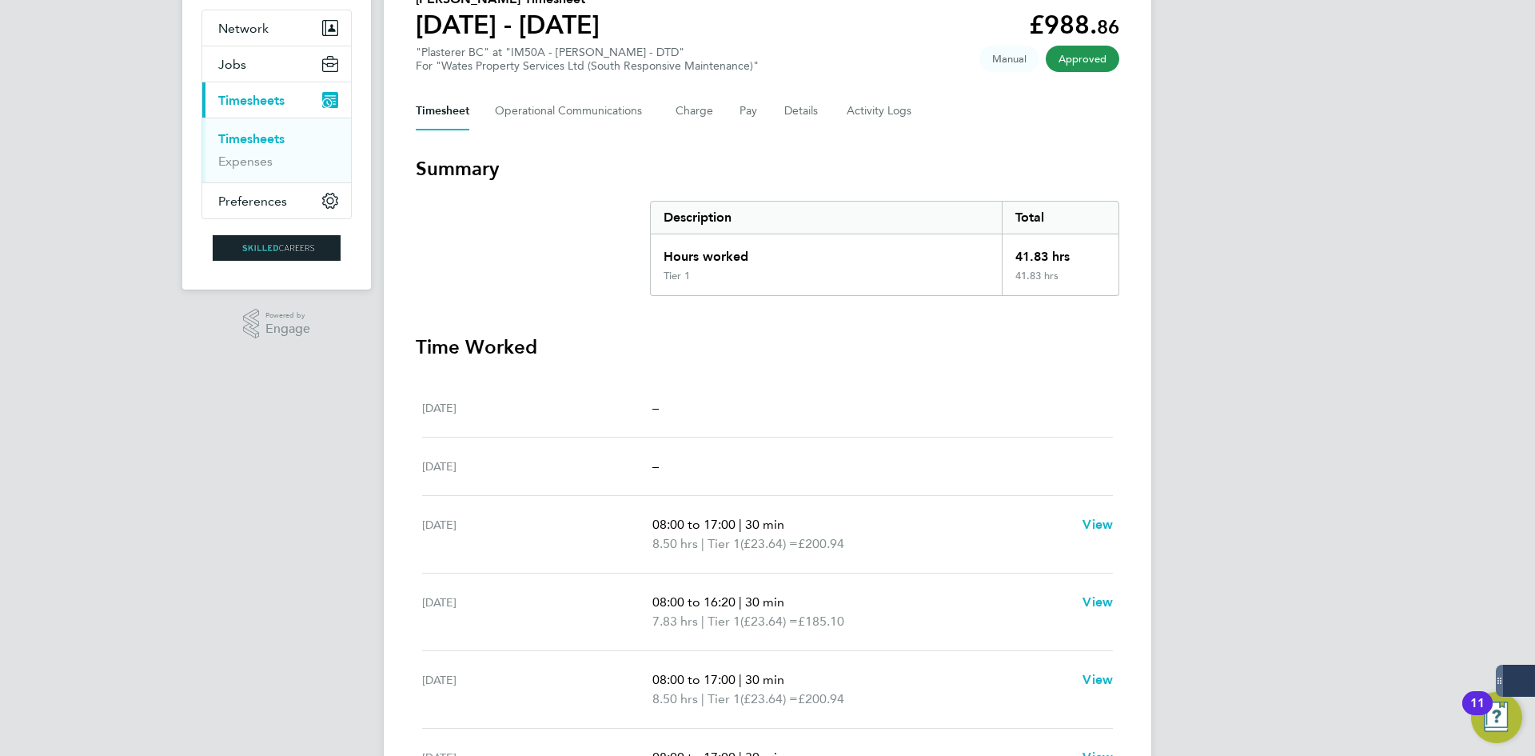
click at [274, 140] on link "Timesheets" at bounding box center [251, 138] width 66 height 15
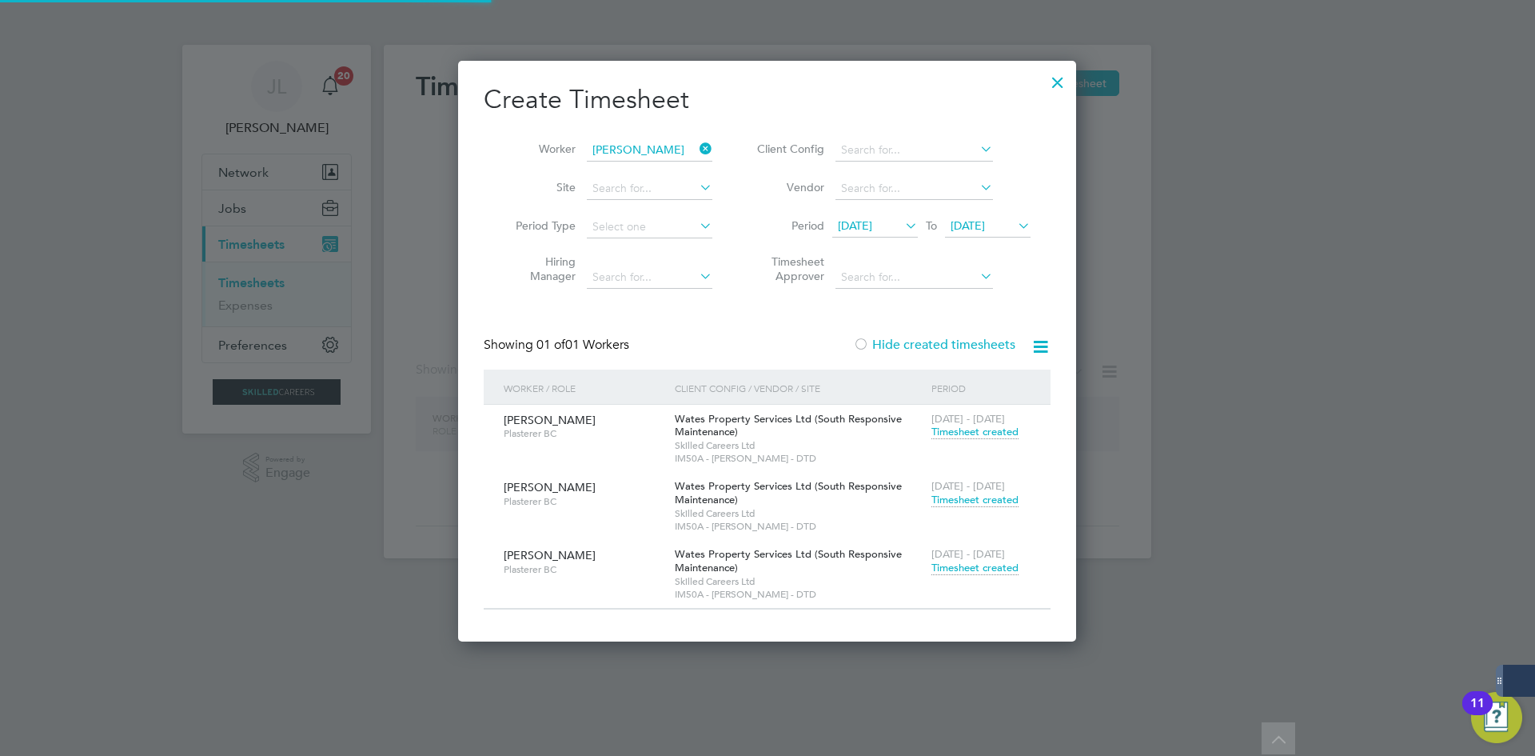
scroll to position [581, 619]
click at [696, 150] on icon at bounding box center [696, 149] width 0 height 22
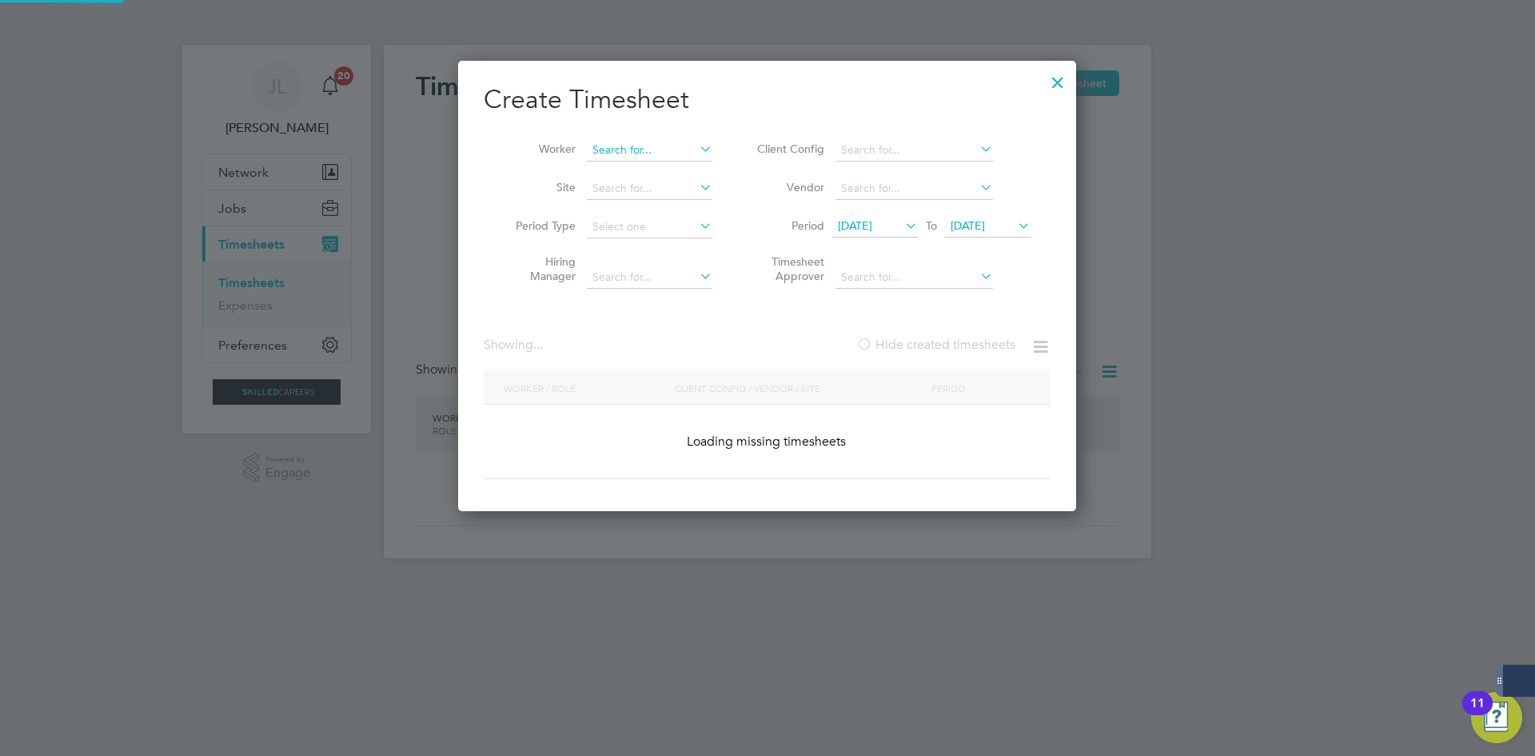
scroll to position [6291, 619]
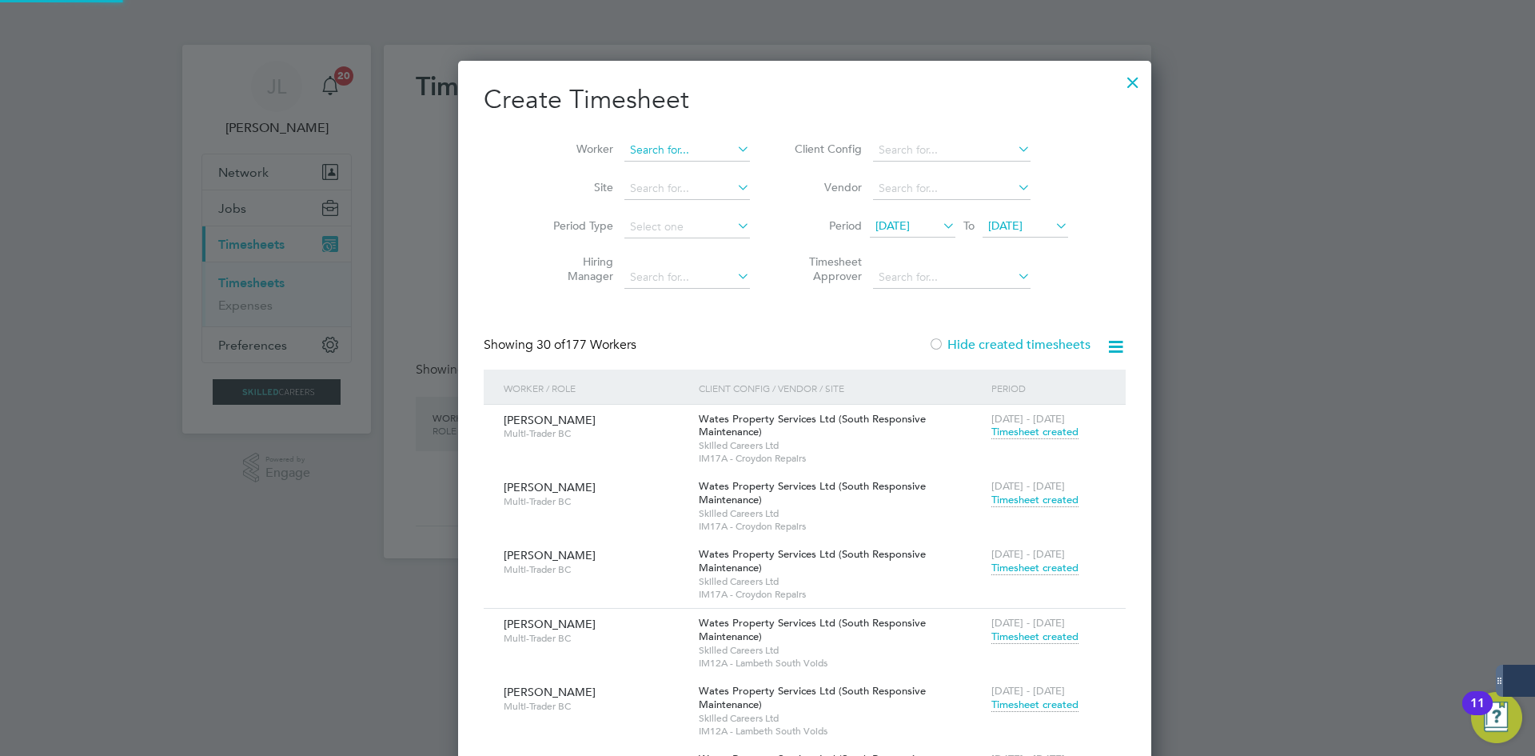
click at [629, 141] on input at bounding box center [687, 150] width 126 height 22
click at [643, 175] on li "Nile [PERSON_NAME]" at bounding box center [649, 172] width 127 height 22
type input "[PERSON_NAME]"
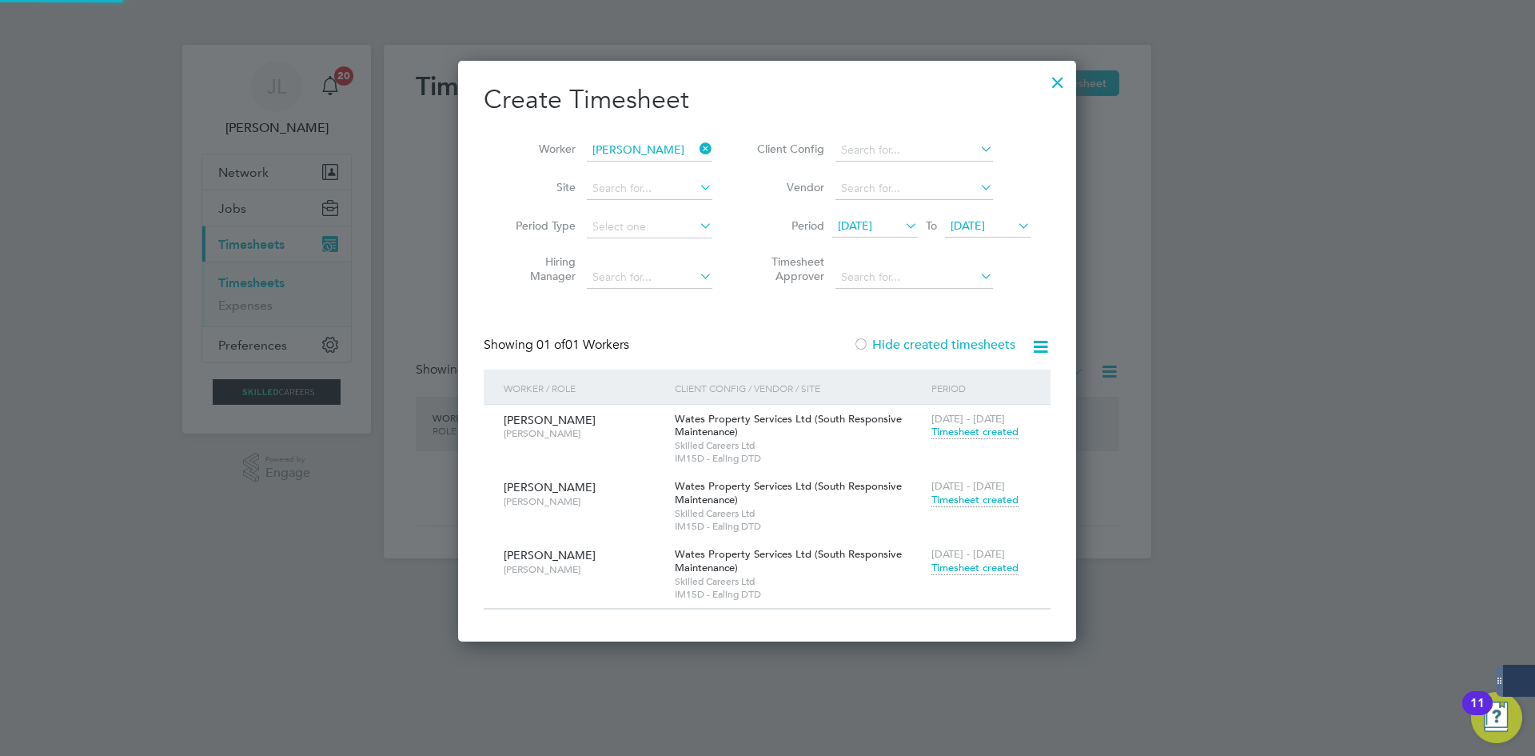
scroll to position [581, 619]
click at [976, 561] on span "Timesheet created" at bounding box center [974, 567] width 87 height 14
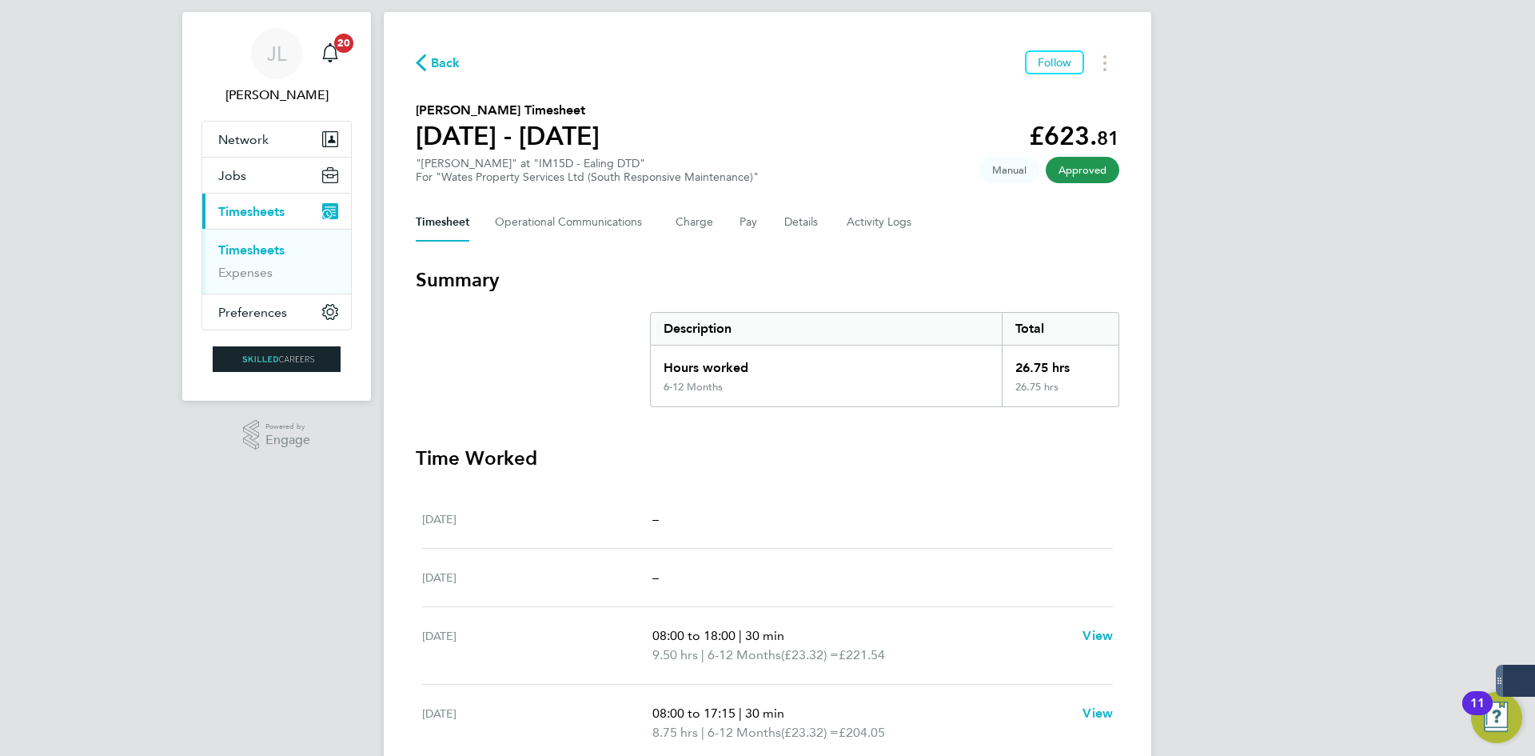
scroll to position [32, 0]
click at [447, 66] on span "Back" at bounding box center [446, 63] width 30 height 19
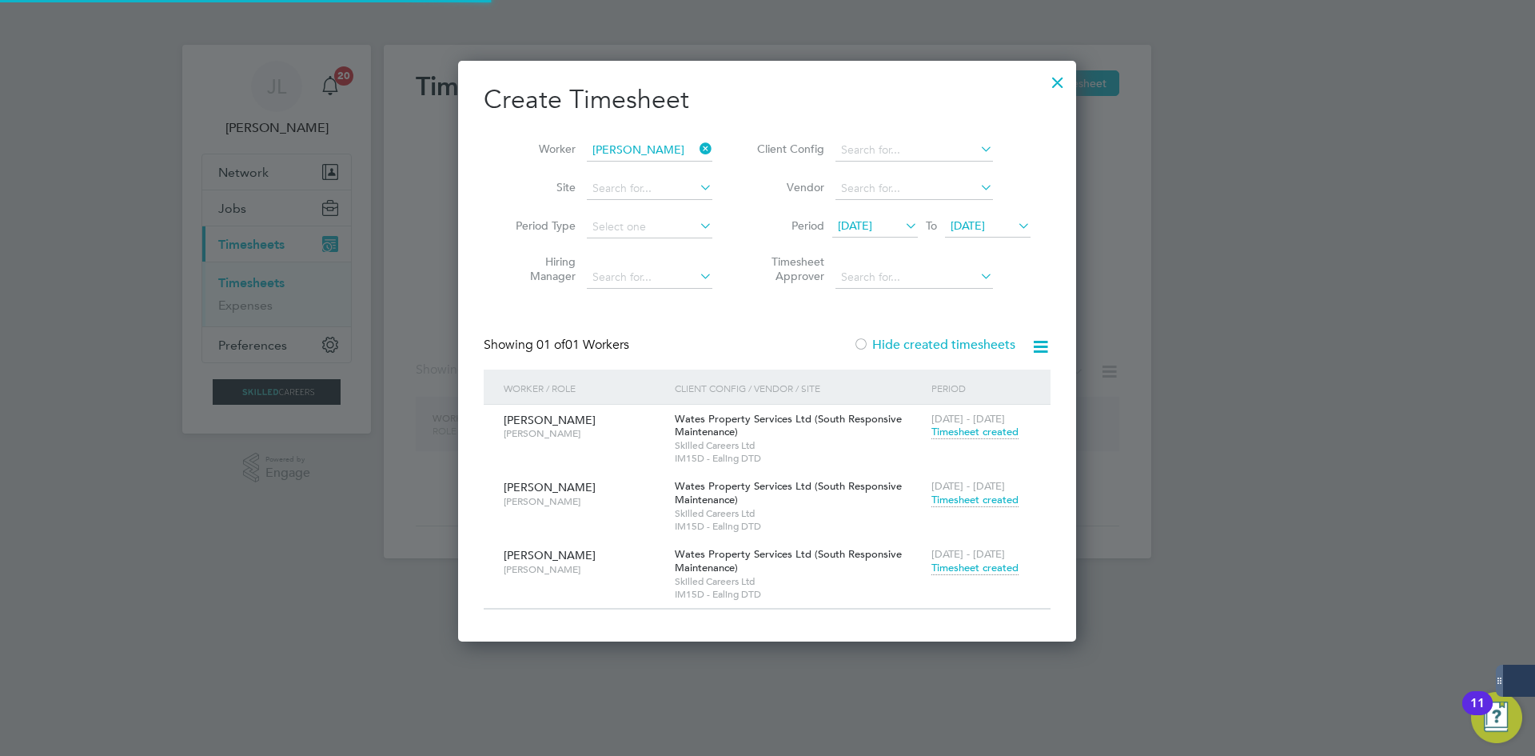
scroll to position [581, 619]
click at [696, 150] on icon at bounding box center [696, 149] width 0 height 22
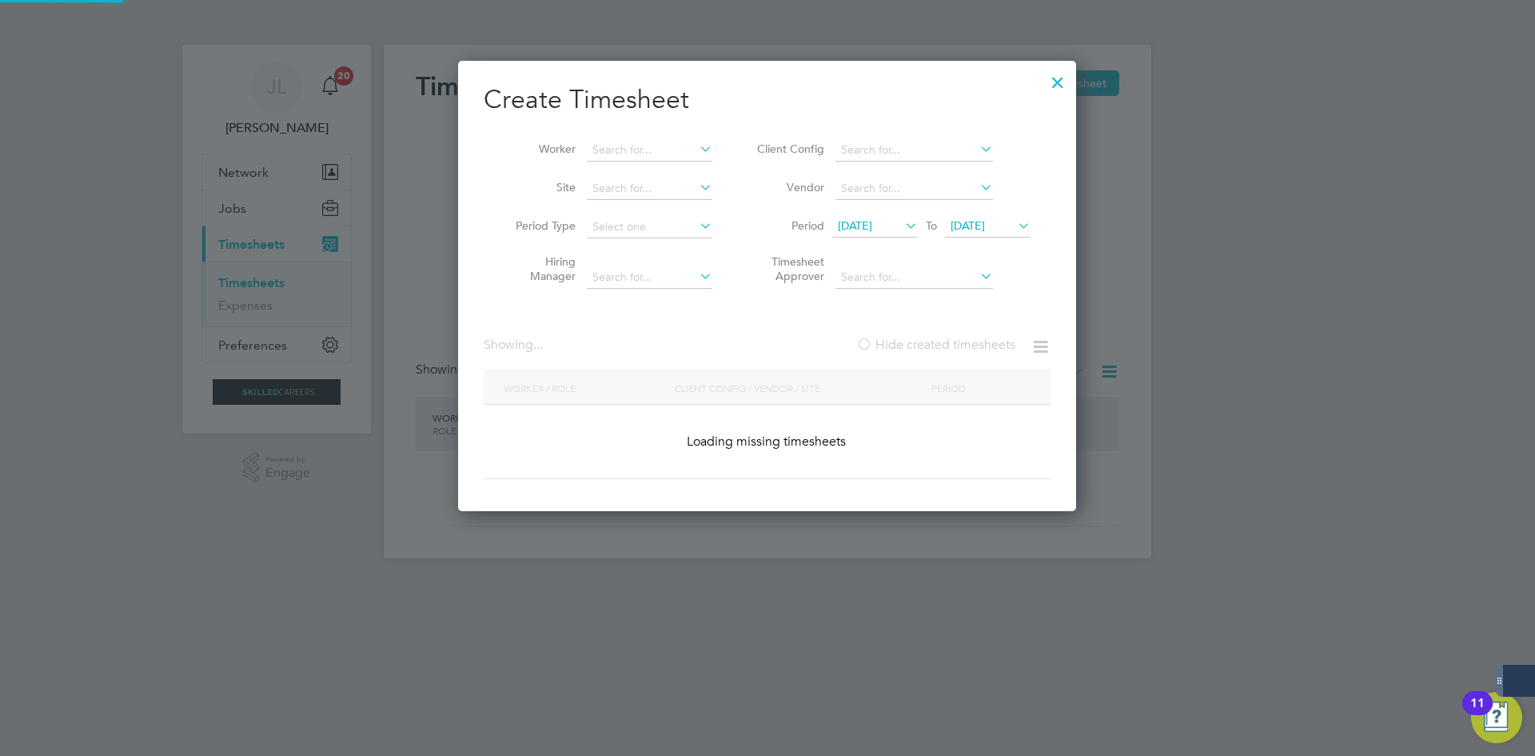
scroll to position [451, 619]
click at [641, 146] on input at bounding box center [650, 150] width 126 height 22
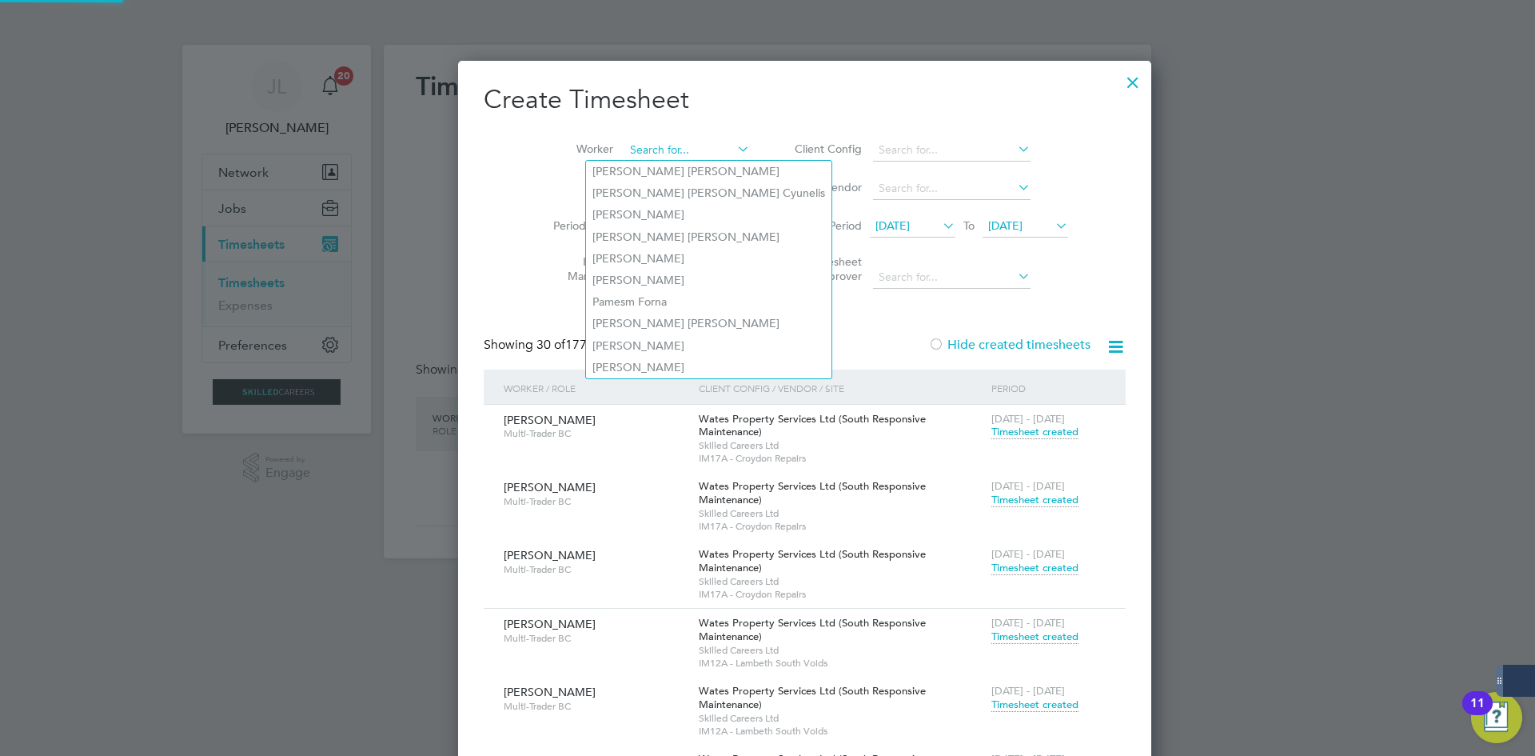
scroll to position [6291, 619]
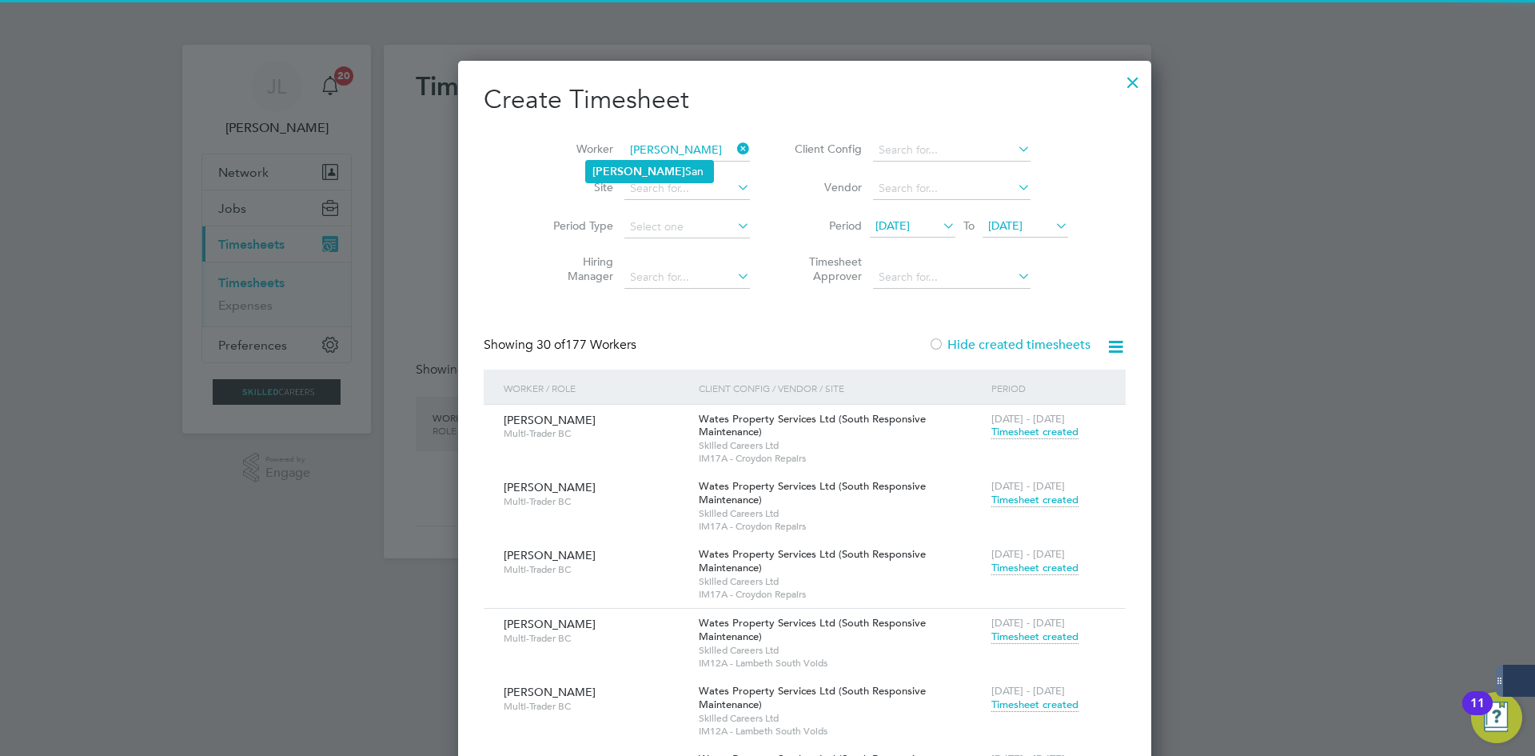
click at [654, 167] on li "[PERSON_NAME] San" at bounding box center [649, 172] width 127 height 22
type input "[PERSON_NAME] San"
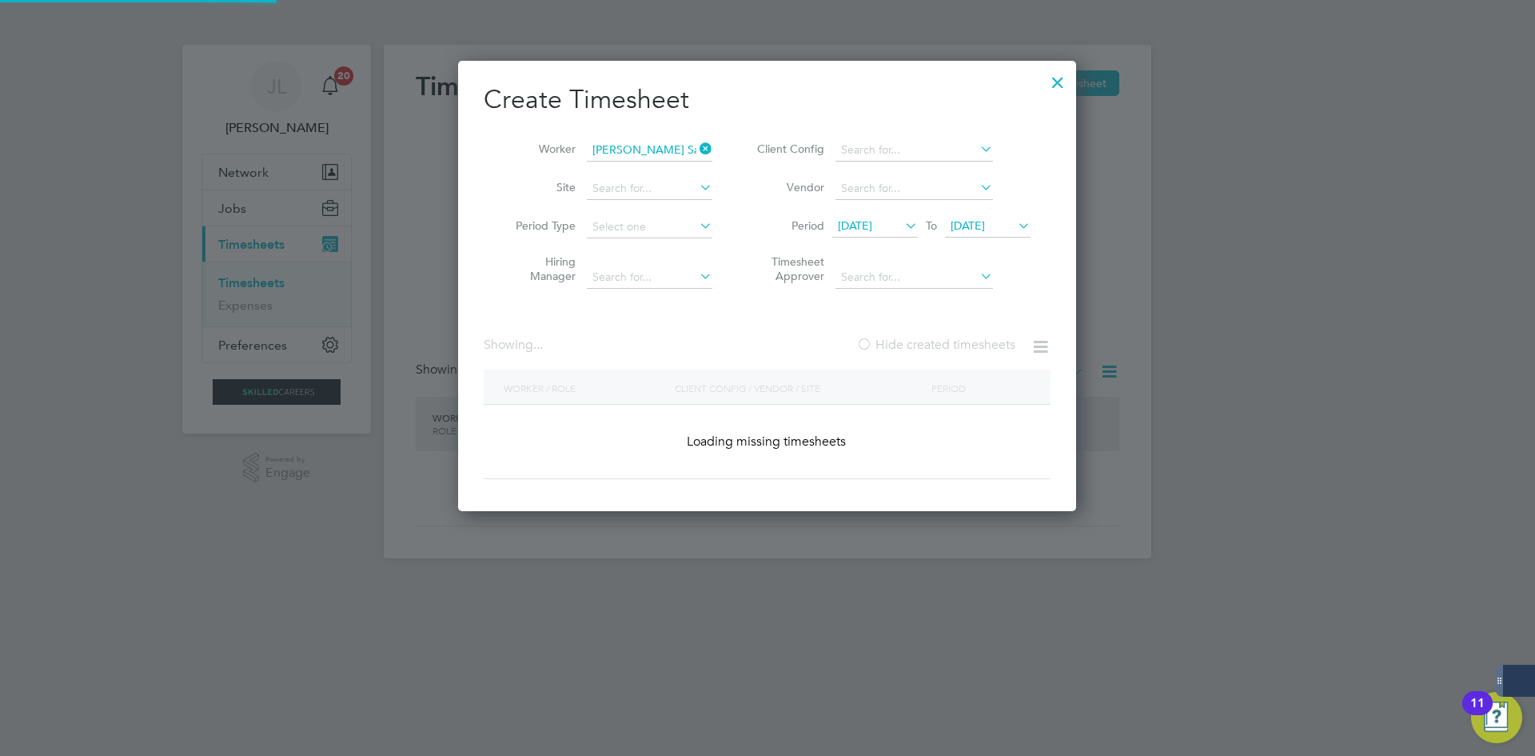
scroll to position [581, 619]
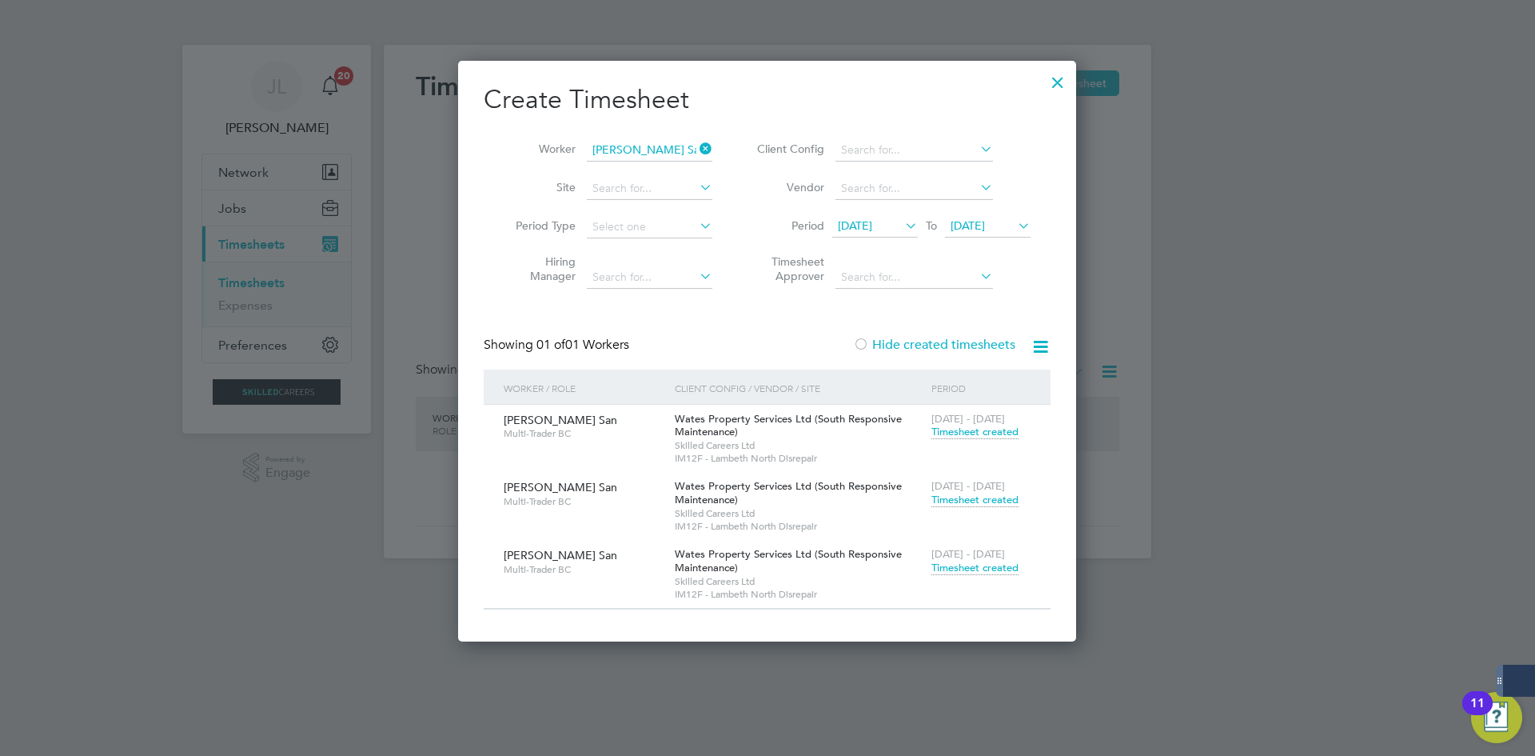
click at [957, 561] on span "Timesheet created" at bounding box center [974, 567] width 87 height 14
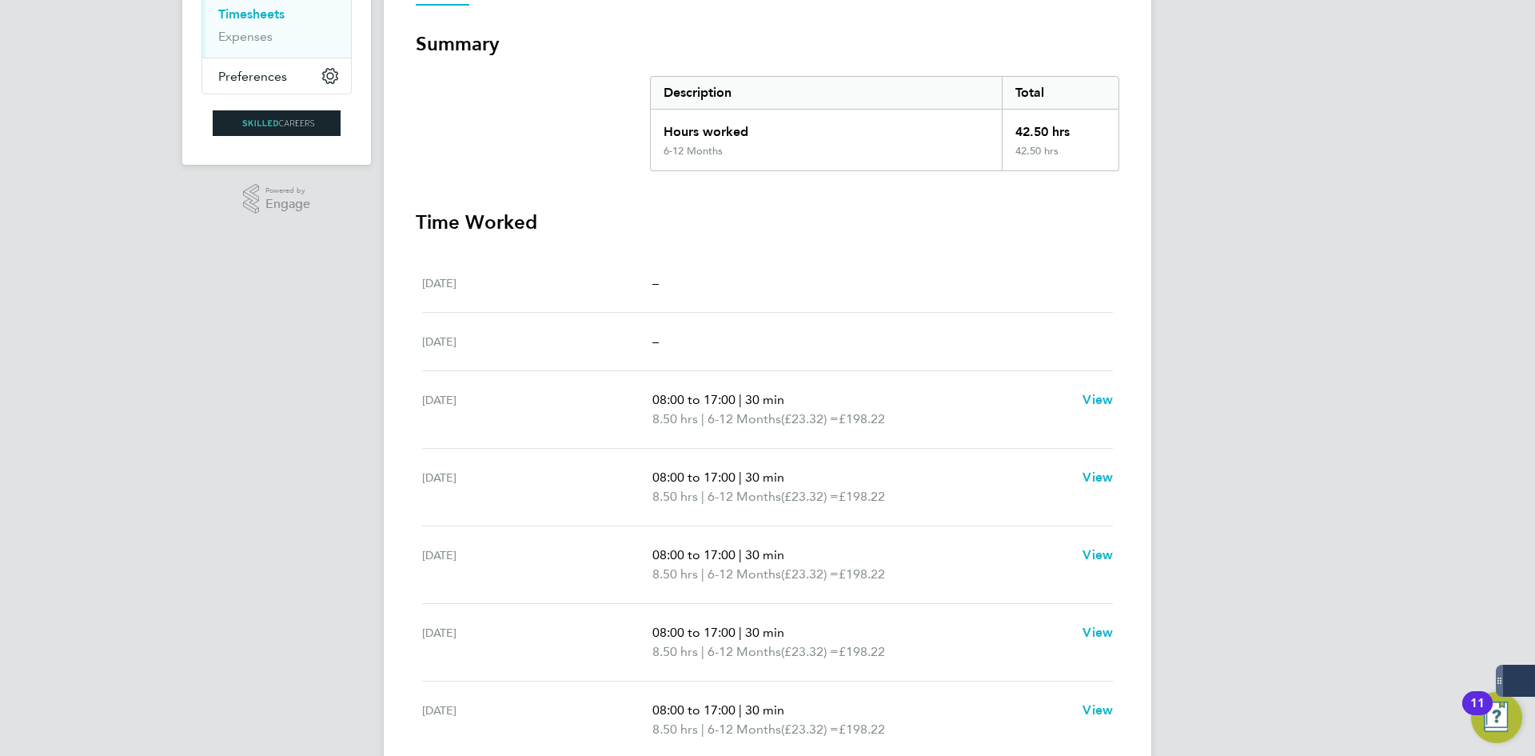
scroll to position [272, 0]
click at [457, 265] on div "[DATE] –" at bounding box center [767, 280] width 691 height 58
